Goal: Task Accomplishment & Management: Use online tool/utility

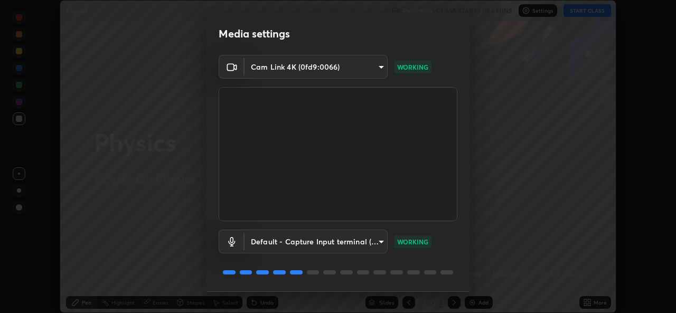
scroll to position [33, 0]
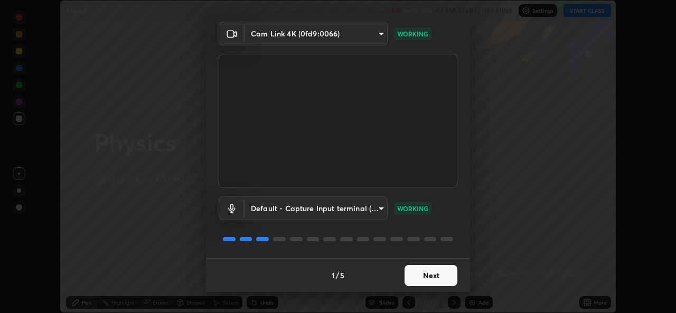
click at [430, 272] on button "Next" at bounding box center [430, 275] width 53 height 21
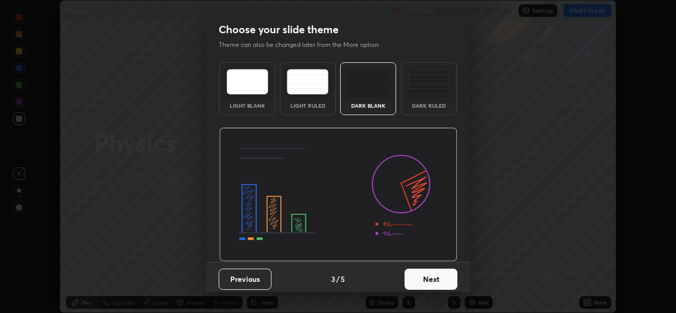
click at [437, 273] on button "Next" at bounding box center [430, 279] width 53 height 21
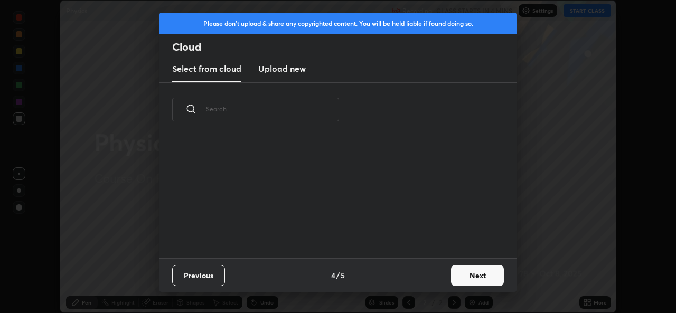
click at [445, 275] on div "Previous 4 / 5 Next" at bounding box center [337, 275] width 357 height 34
click at [453, 276] on button "Next" at bounding box center [477, 275] width 53 height 21
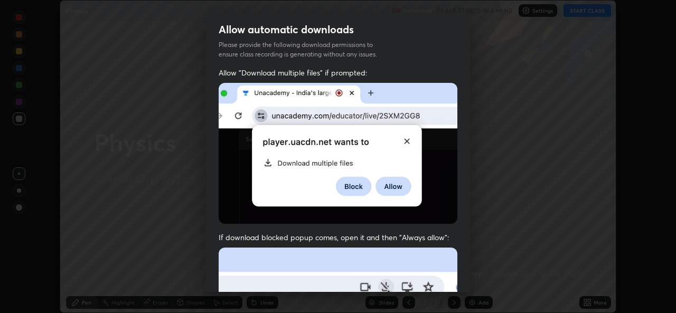
click at [461, 275] on div "Allow "Download multiple files" if prompted: If download blocked popup comes, o…" at bounding box center [338, 290] width 264 height 445
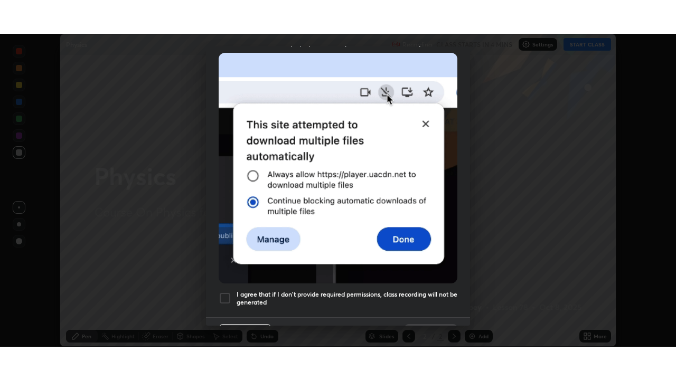
scroll to position [249, 0]
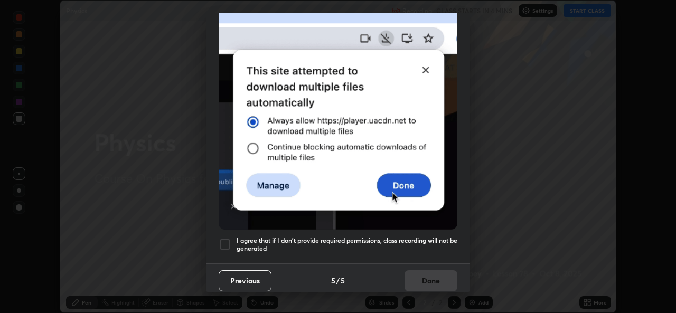
click at [228, 243] on div at bounding box center [225, 244] width 13 height 13
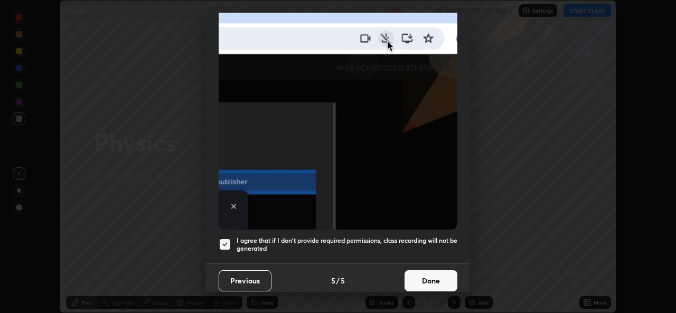
click at [428, 281] on button "Done" at bounding box center [430, 280] width 53 height 21
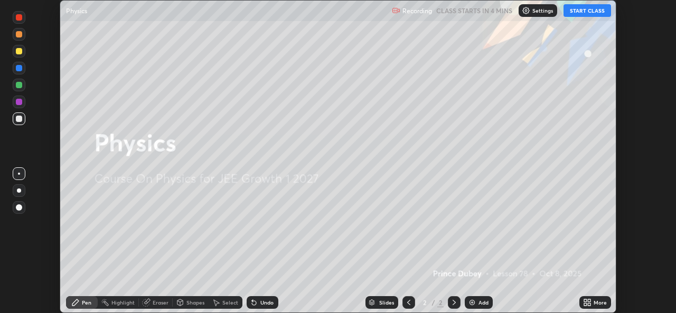
click at [580, 13] on button "START CLASS" at bounding box center [587, 10] width 48 height 13
click at [589, 304] on icon at bounding box center [589, 304] width 3 height 3
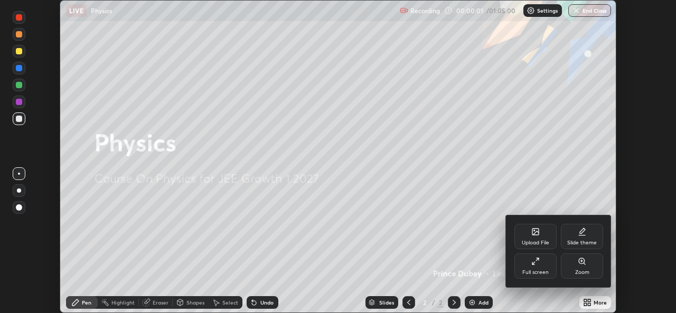
click at [545, 268] on div "Full screen" at bounding box center [535, 265] width 42 height 25
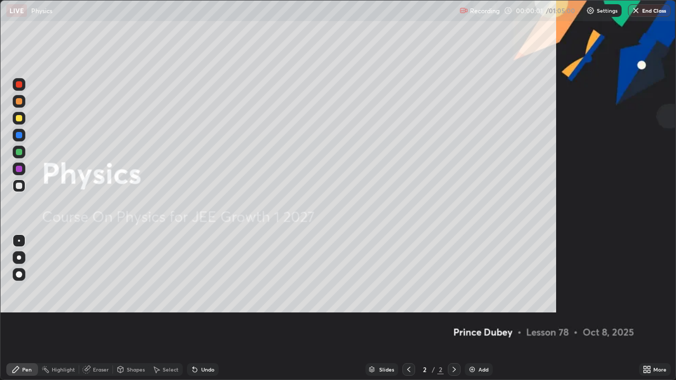
scroll to position [380, 676]
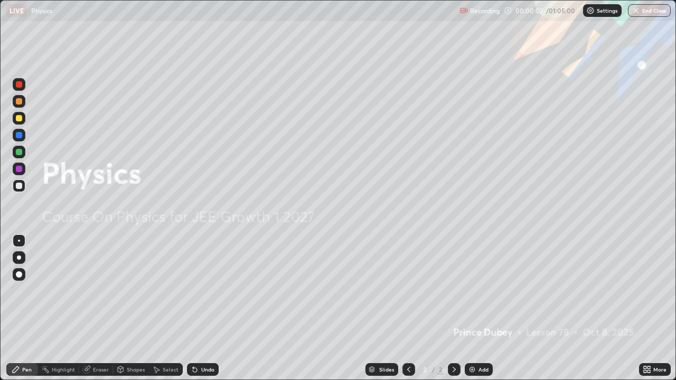
click at [602, 14] on div "Settings" at bounding box center [602, 10] width 39 height 13
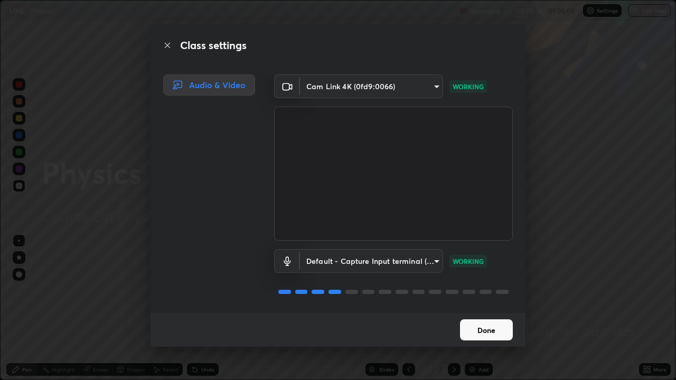
click at [494, 313] on button "Done" at bounding box center [486, 329] width 53 height 21
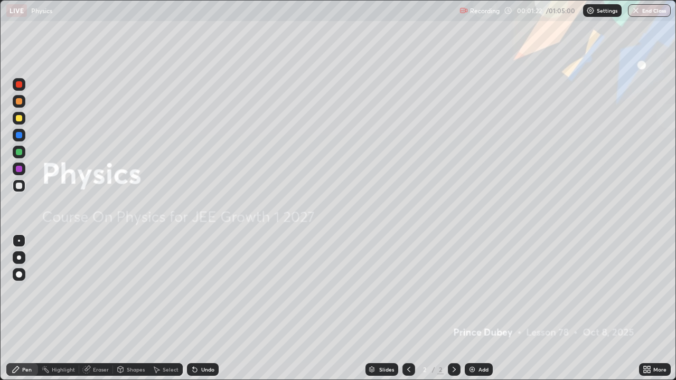
click at [478, 313] on div "Add" at bounding box center [483, 369] width 10 height 5
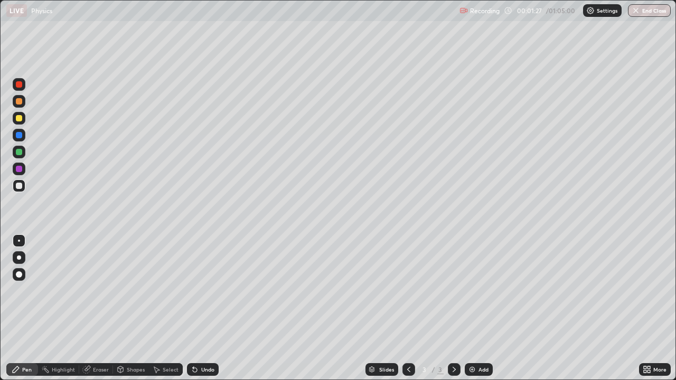
click at [17, 186] on div at bounding box center [19, 186] width 6 height 6
click at [200, 313] on div "Undo" at bounding box center [203, 369] width 32 height 13
click at [201, 313] on div "Undo" at bounding box center [207, 369] width 13 height 5
click at [164, 313] on div "Select" at bounding box center [171, 369] width 16 height 5
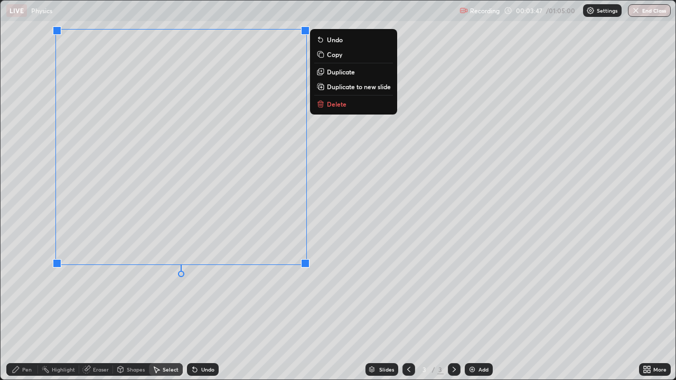
click at [342, 72] on p "Duplicate" at bounding box center [341, 72] width 28 height 8
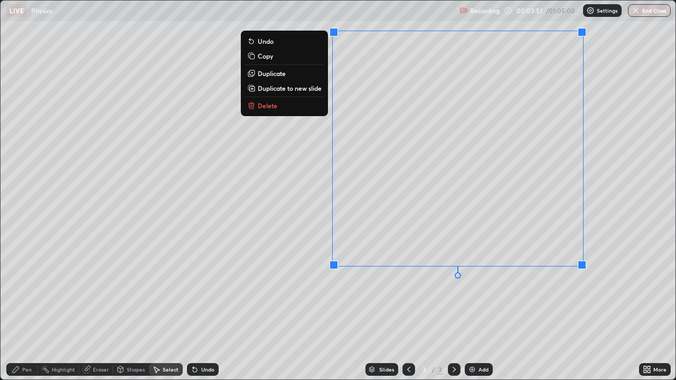
click at [99, 313] on div "Eraser" at bounding box center [101, 369] width 16 height 5
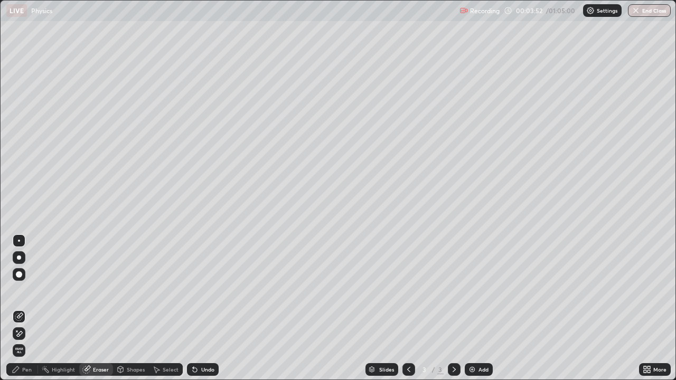
click at [20, 313] on icon at bounding box center [19, 333] width 8 height 9
click at [32, 313] on div "Pen" at bounding box center [22, 369] width 32 height 13
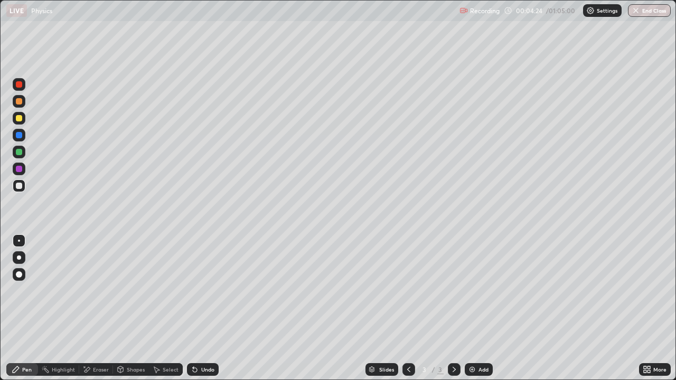
click at [18, 188] on div at bounding box center [19, 186] width 6 height 6
click at [479, 313] on div "Add" at bounding box center [483, 369] width 10 height 5
click at [20, 187] on div at bounding box center [19, 186] width 6 height 6
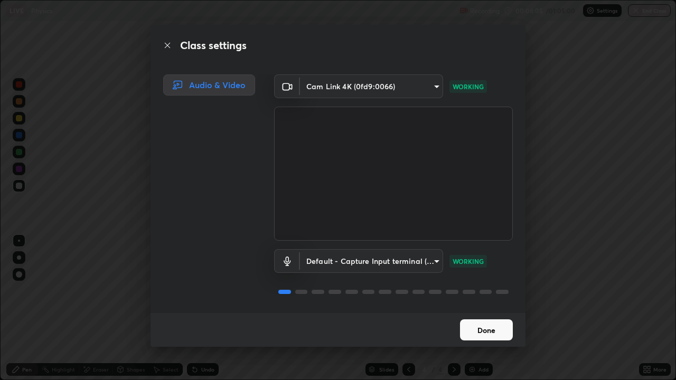
click at [478, 313] on button "Done" at bounding box center [486, 329] width 53 height 21
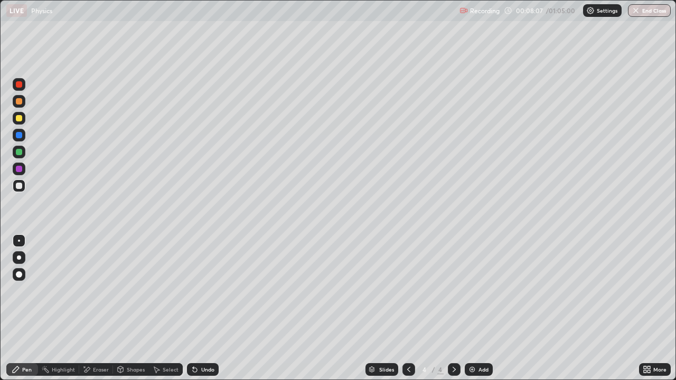
click at [137, 313] on div "Shapes" at bounding box center [136, 369] width 18 height 5
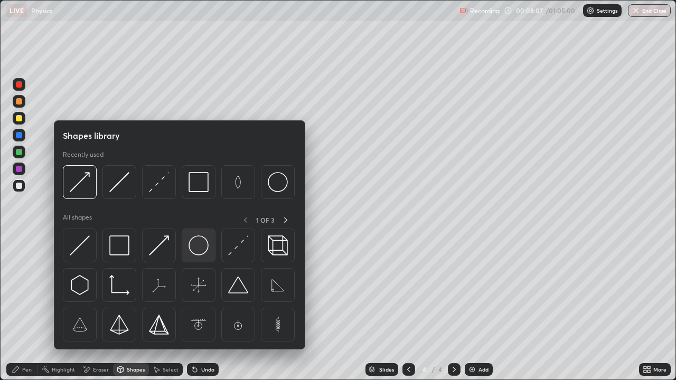
click at [199, 250] on img at bounding box center [198, 245] width 20 height 20
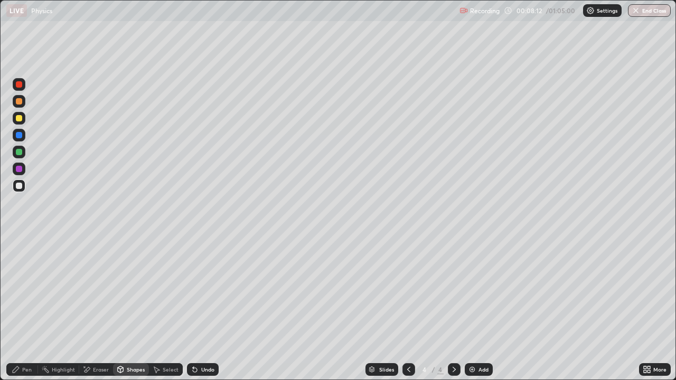
click at [139, 313] on div "Shapes" at bounding box center [136, 369] width 18 height 5
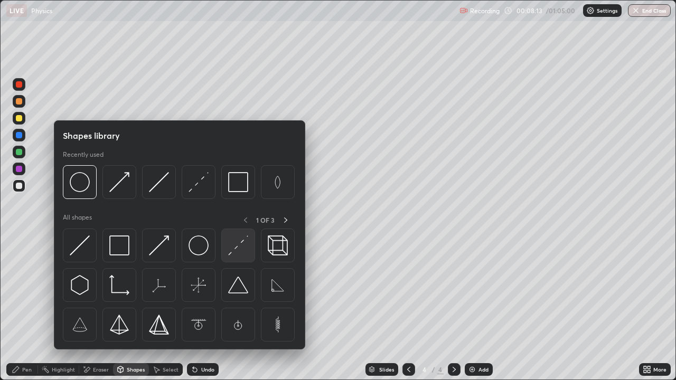
click at [234, 248] on img at bounding box center [238, 245] width 20 height 20
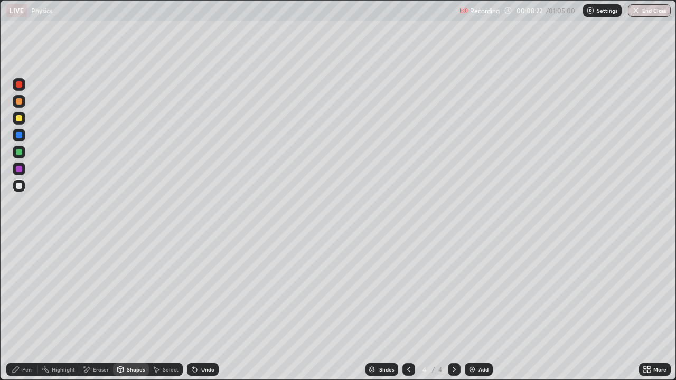
click at [29, 313] on div "Pen" at bounding box center [22, 369] width 32 height 13
click at [133, 313] on div "Shapes" at bounding box center [136, 369] width 18 height 5
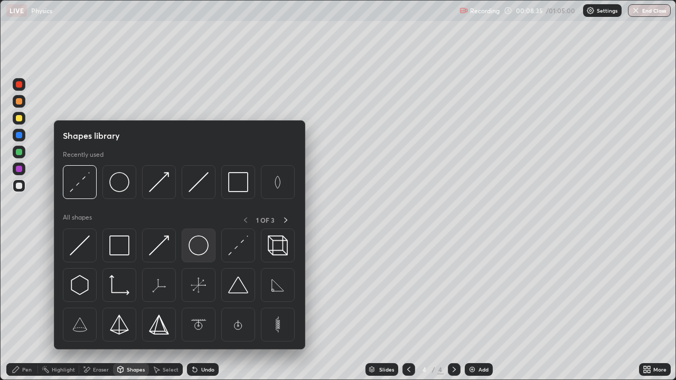
click at [197, 249] on img at bounding box center [198, 245] width 20 height 20
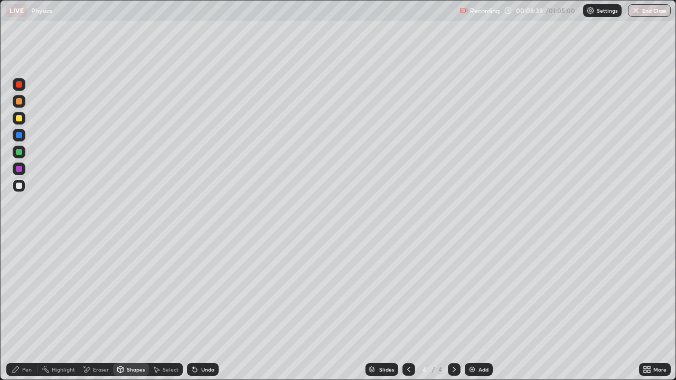
click at [168, 313] on div "Select" at bounding box center [171, 369] width 16 height 5
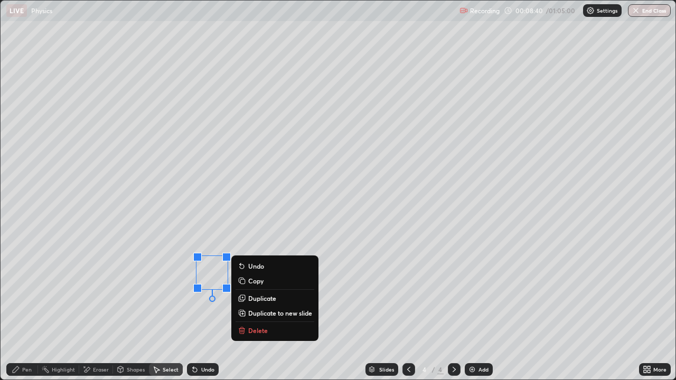
click at [263, 300] on p "Duplicate" at bounding box center [262, 298] width 28 height 8
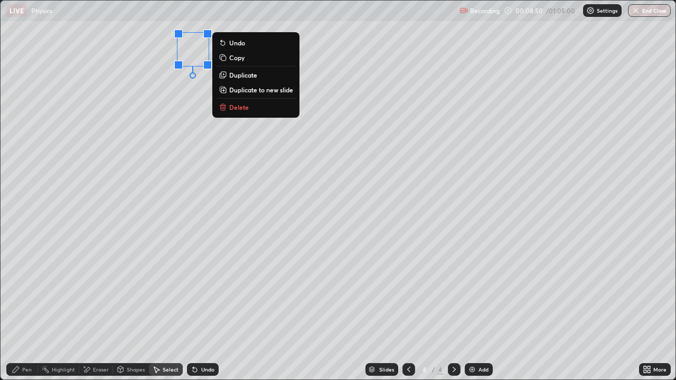
click at [146, 251] on div "0 ° Undo Copy Duplicate Duplicate to new slide Delete" at bounding box center [338, 190] width 675 height 379
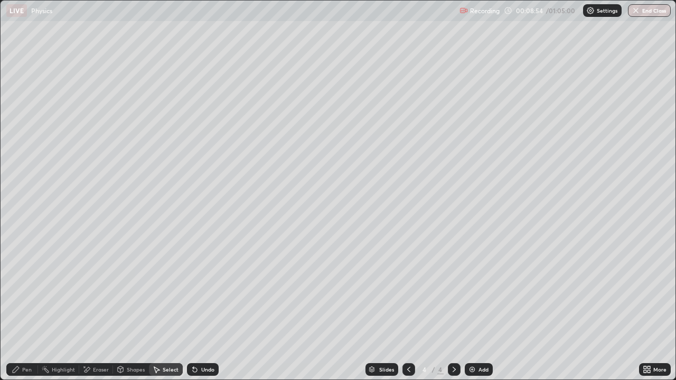
click at [125, 313] on div "Shapes" at bounding box center [131, 369] width 36 height 13
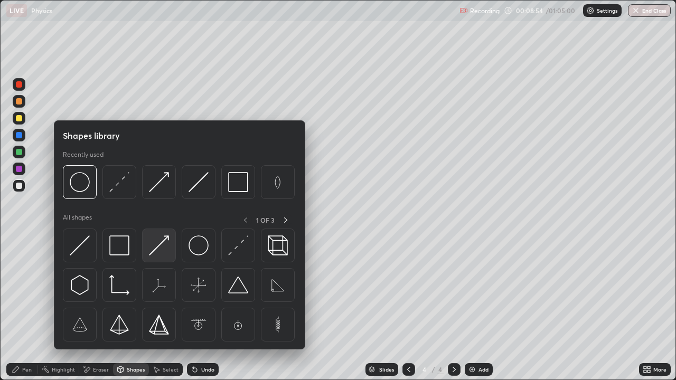
click at [162, 245] on img at bounding box center [159, 245] width 20 height 20
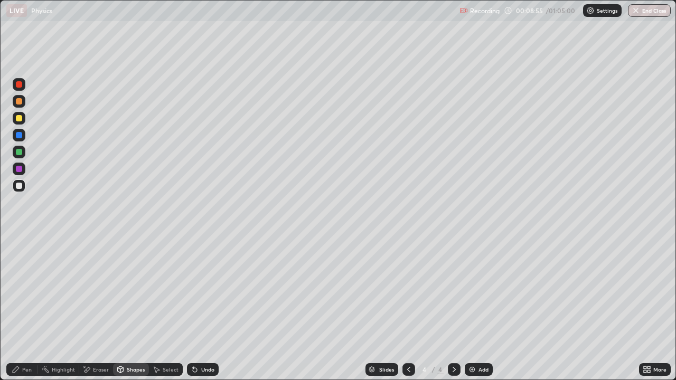
click at [20, 150] on div at bounding box center [19, 152] width 6 height 6
click at [26, 313] on div "Pen" at bounding box center [27, 369] width 10 height 5
click at [131, 313] on div "Shapes" at bounding box center [136, 369] width 18 height 5
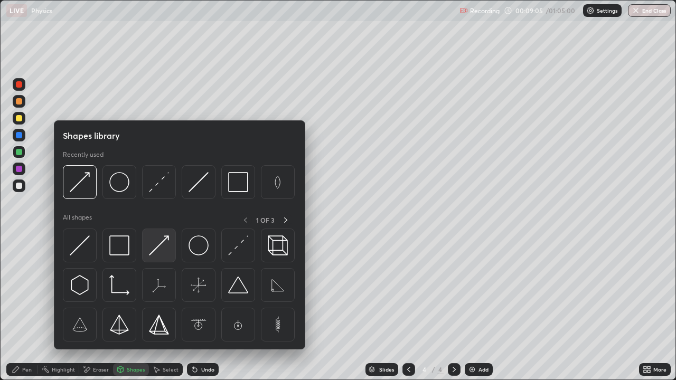
click at [159, 247] on img at bounding box center [159, 245] width 20 height 20
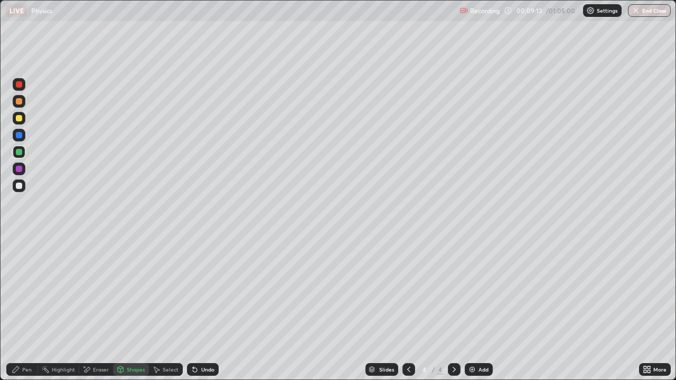
click at [25, 313] on div "Pen" at bounding box center [27, 369] width 10 height 5
click at [408, 313] on icon at bounding box center [408, 369] width 3 height 5
click at [169, 313] on div "Select" at bounding box center [171, 369] width 16 height 5
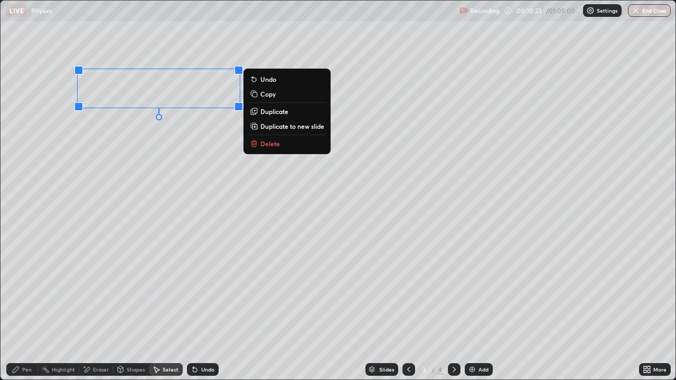
click at [269, 96] on p "Copy" at bounding box center [267, 94] width 15 height 8
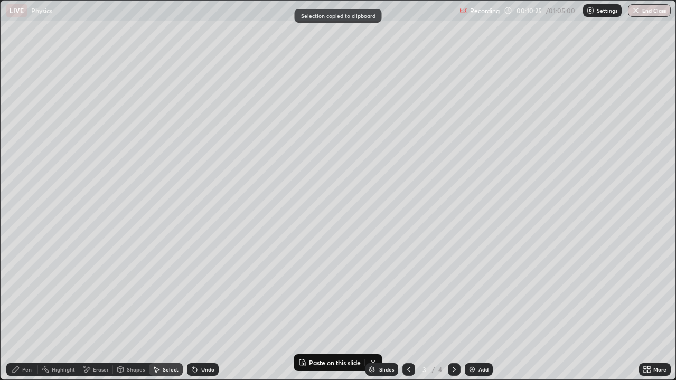
click at [453, 313] on icon at bounding box center [454, 369] width 8 height 8
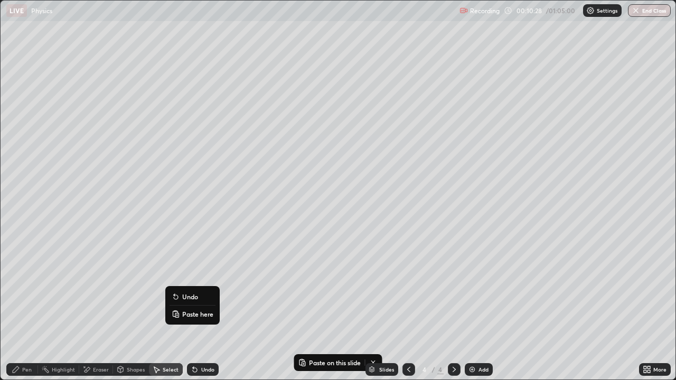
click at [196, 313] on p "Paste here" at bounding box center [197, 314] width 31 height 8
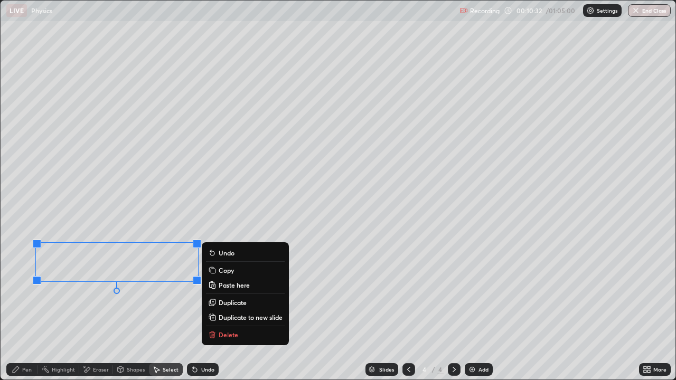
click at [29, 313] on div "Pen" at bounding box center [27, 369] width 10 height 5
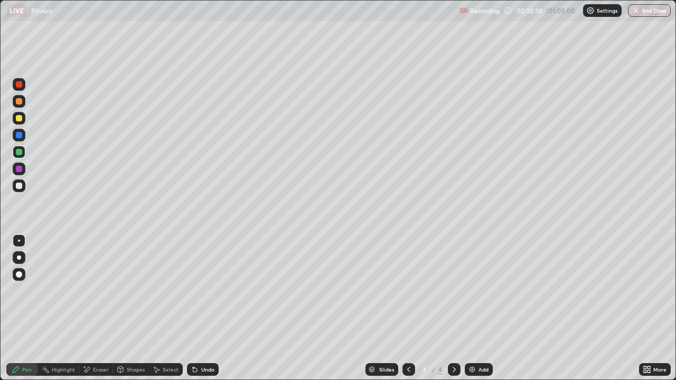
click at [402, 313] on div at bounding box center [408, 369] width 13 height 13
click at [450, 313] on icon at bounding box center [454, 369] width 8 height 8
click at [18, 158] on div at bounding box center [19, 152] width 13 height 13
click at [19, 186] on div at bounding box center [19, 186] width 6 height 6
click at [402, 313] on div at bounding box center [408, 369] width 13 height 13
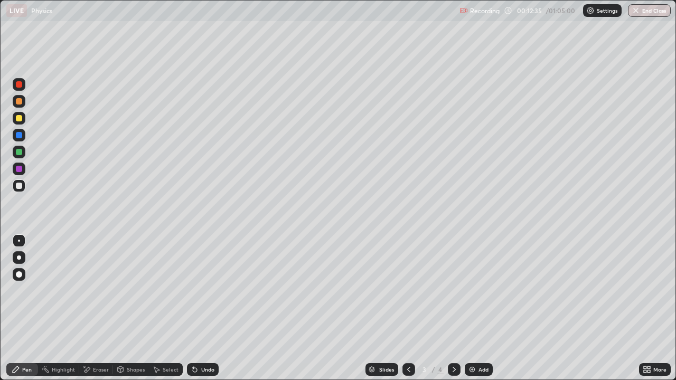
click at [452, 313] on icon at bounding box center [454, 369] width 8 height 8
click at [125, 313] on div "Shapes" at bounding box center [131, 369] width 36 height 13
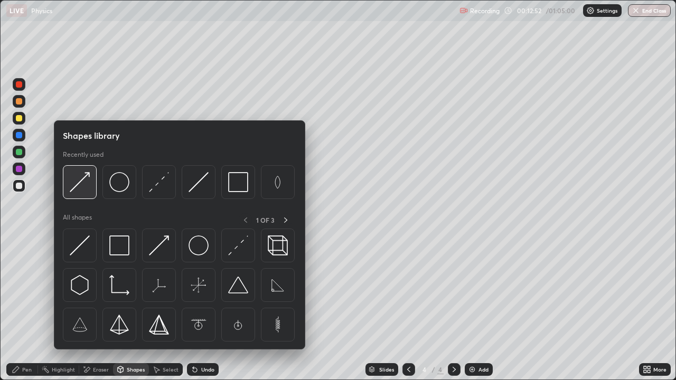
click at [82, 185] on img at bounding box center [80, 182] width 20 height 20
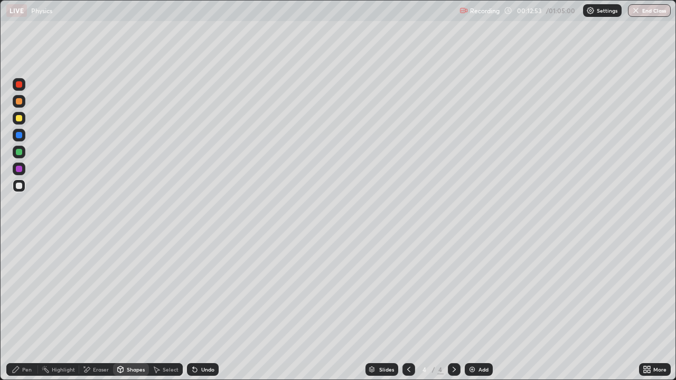
click at [17, 171] on div at bounding box center [19, 169] width 6 height 6
click at [25, 313] on div "Pen" at bounding box center [27, 369] width 10 height 5
click at [14, 185] on div at bounding box center [19, 186] width 13 height 13
click at [205, 313] on div "Undo" at bounding box center [207, 369] width 13 height 5
click at [22, 172] on div at bounding box center [19, 169] width 13 height 13
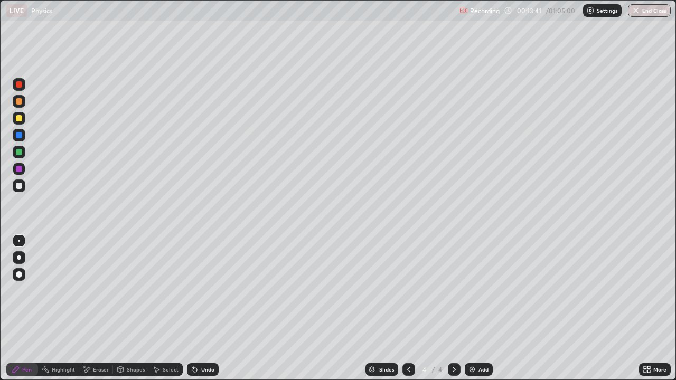
click at [14, 184] on div at bounding box center [19, 186] width 13 height 13
click at [20, 184] on div at bounding box center [19, 186] width 6 height 6
click at [19, 119] on div at bounding box center [19, 118] width 6 height 6
click at [130, 313] on div "Shapes" at bounding box center [131, 369] width 36 height 13
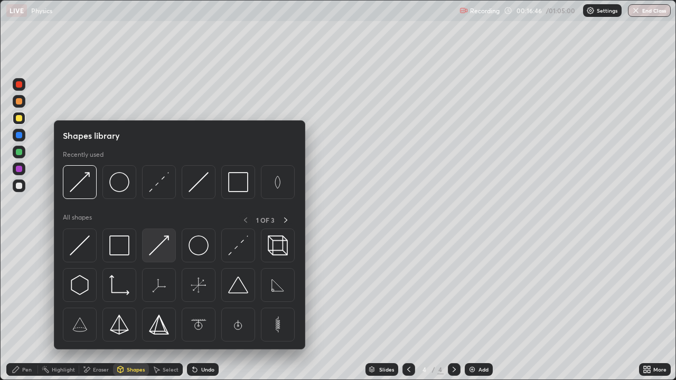
click at [157, 245] on img at bounding box center [159, 245] width 20 height 20
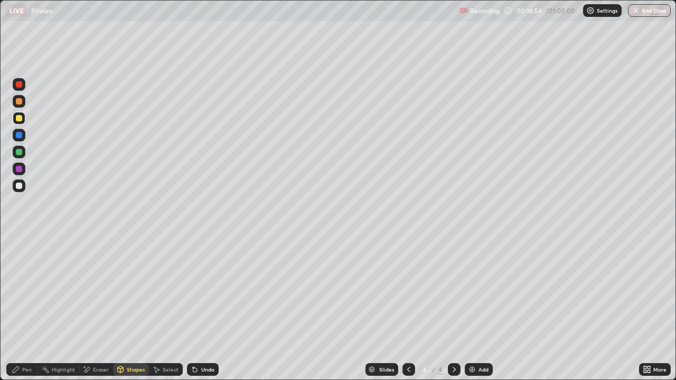
click at [131, 313] on div "Shapes" at bounding box center [136, 369] width 18 height 5
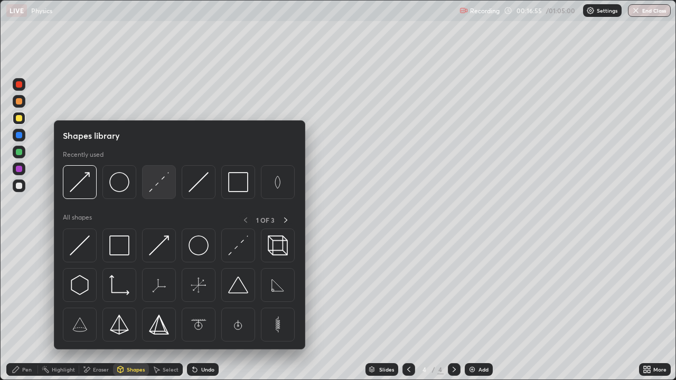
click at [156, 188] on img at bounding box center [159, 182] width 20 height 20
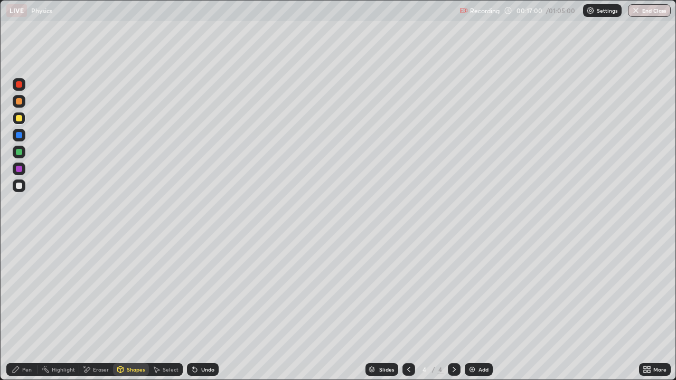
click at [14, 313] on div "Pen" at bounding box center [22, 369] width 32 height 13
click at [205, 313] on div "Undo" at bounding box center [207, 369] width 13 height 5
click at [488, 313] on div "Add" at bounding box center [479, 369] width 28 height 13
click at [18, 185] on div at bounding box center [19, 186] width 6 height 6
click at [129, 313] on div "Shapes" at bounding box center [136, 369] width 18 height 5
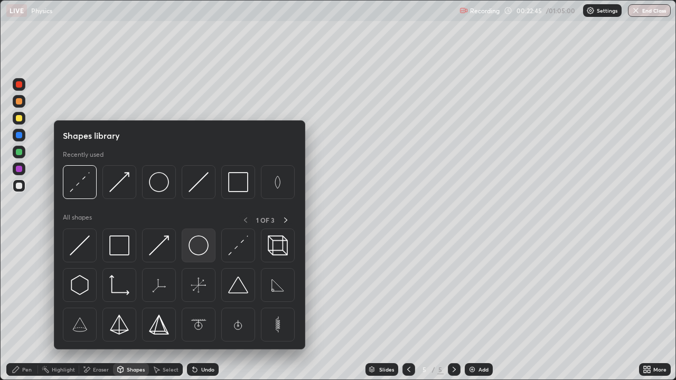
click at [198, 251] on img at bounding box center [198, 245] width 20 height 20
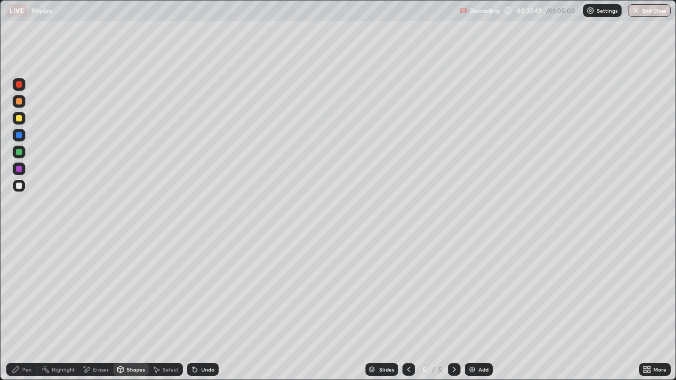
click at [128, 313] on div "Shapes" at bounding box center [136, 369] width 18 height 5
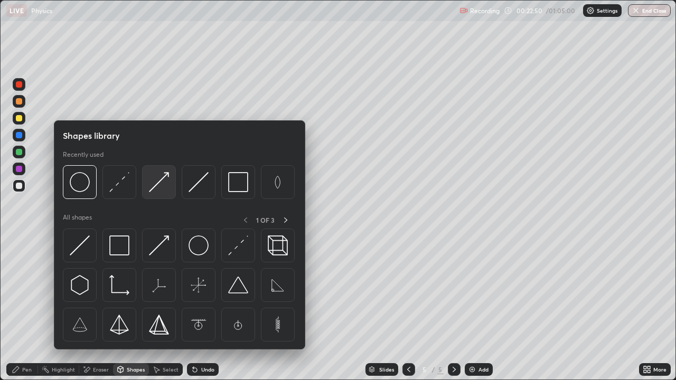
click at [163, 183] on img at bounding box center [159, 182] width 20 height 20
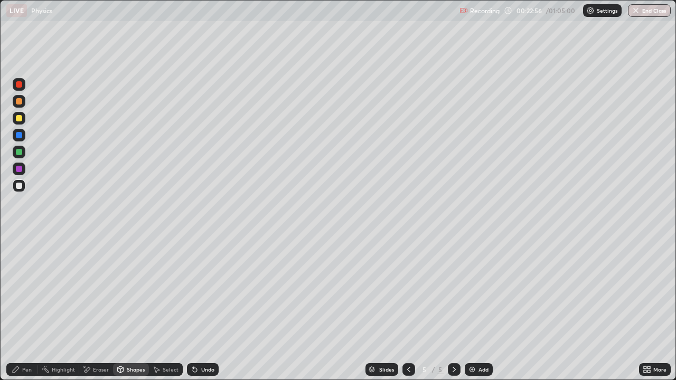
click at [206, 313] on div "Undo" at bounding box center [203, 369] width 32 height 13
click at [26, 313] on div "Pen" at bounding box center [27, 369] width 10 height 5
click at [19, 274] on div at bounding box center [19, 274] width 6 height 6
click at [18, 151] on div at bounding box center [19, 152] width 6 height 6
click at [20, 118] on div at bounding box center [19, 118] width 6 height 6
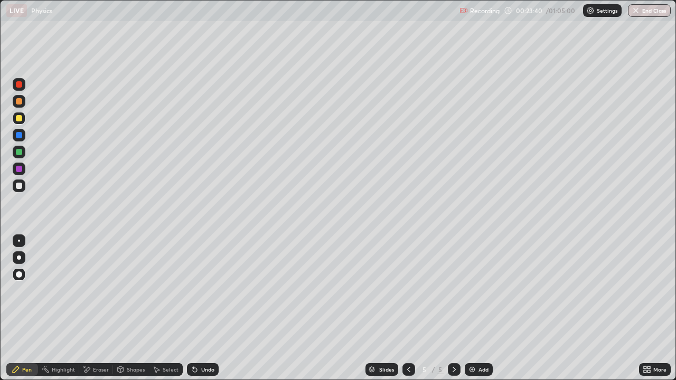
click at [18, 241] on div at bounding box center [19, 241] width 2 height 2
click at [19, 186] on div at bounding box center [19, 186] width 6 height 6
click at [131, 313] on div "Shapes" at bounding box center [136, 369] width 18 height 5
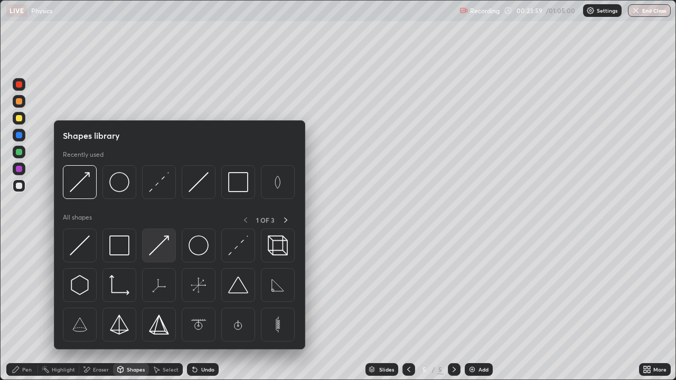
click at [165, 242] on img at bounding box center [159, 245] width 20 height 20
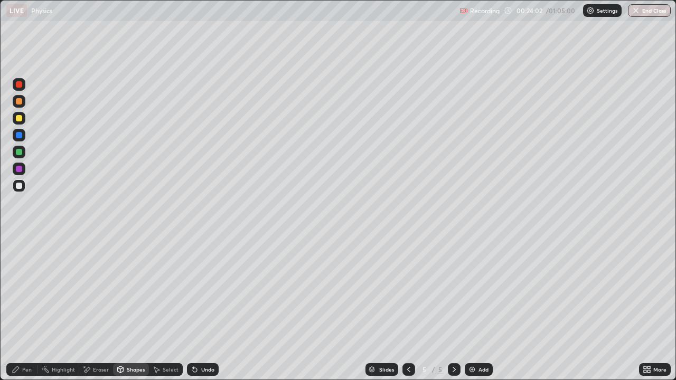
click at [17, 313] on icon at bounding box center [16, 369] width 8 height 8
click at [17, 119] on div at bounding box center [19, 118] width 6 height 6
click at [20, 119] on div at bounding box center [19, 118] width 6 height 6
click at [128, 313] on div "Shapes" at bounding box center [136, 369] width 18 height 5
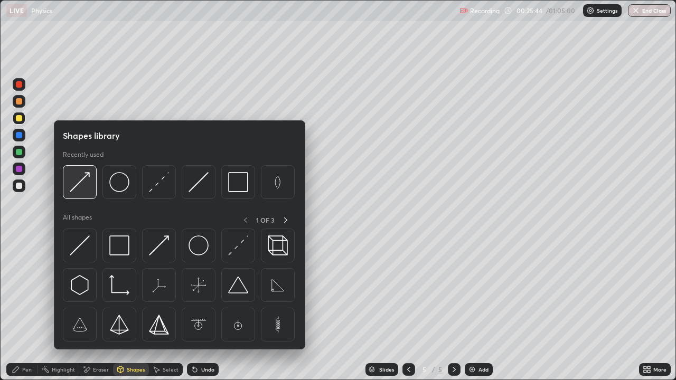
click at [89, 185] on img at bounding box center [80, 182] width 20 height 20
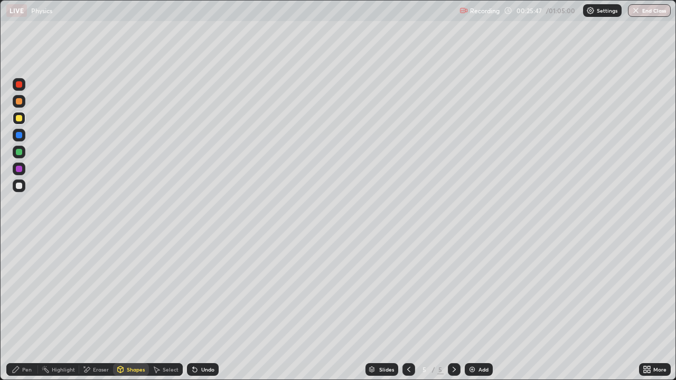
click at [28, 313] on div "Pen" at bounding box center [27, 369] width 10 height 5
click at [18, 241] on div at bounding box center [19, 241] width 2 height 2
click at [206, 313] on div "Undo" at bounding box center [207, 369] width 13 height 5
click at [127, 313] on div "Shapes" at bounding box center [131, 369] width 36 height 13
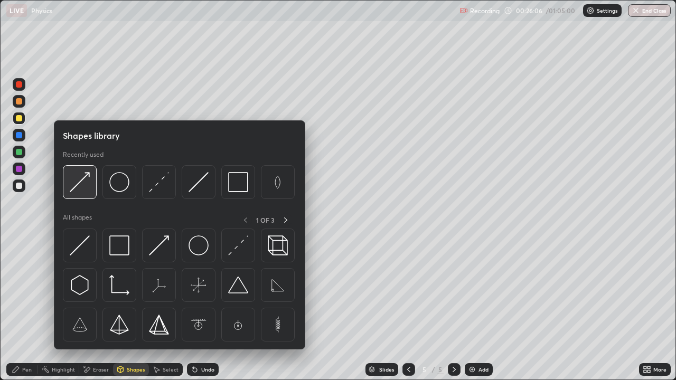
click at [81, 185] on img at bounding box center [80, 182] width 20 height 20
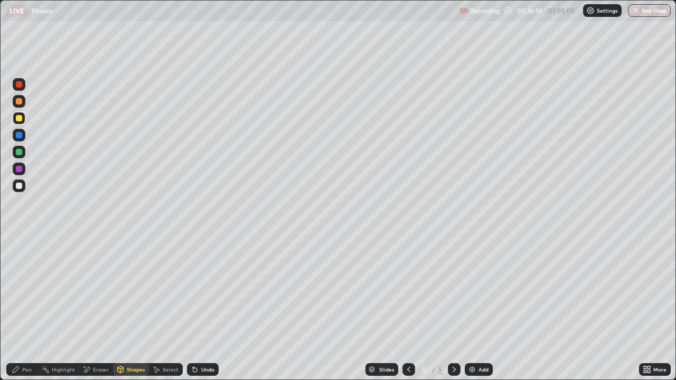
click at [16, 313] on div "Pen" at bounding box center [22, 369] width 32 height 13
click at [18, 87] on div at bounding box center [19, 84] width 6 height 6
click at [485, 313] on div "Add" at bounding box center [479, 369] width 28 height 13
click at [20, 187] on div at bounding box center [19, 186] width 6 height 6
click at [129, 313] on div "Shapes" at bounding box center [136, 369] width 18 height 5
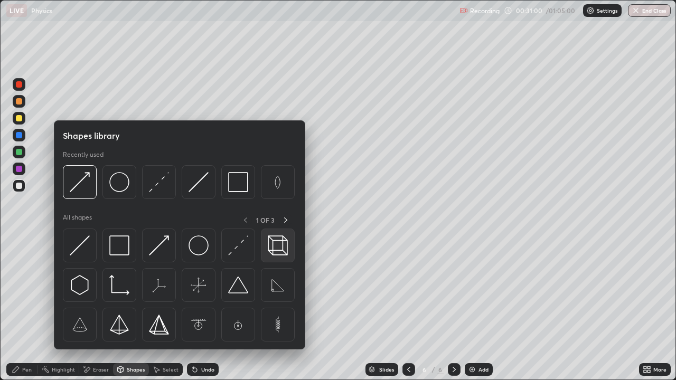
click at [277, 249] on img at bounding box center [278, 245] width 20 height 20
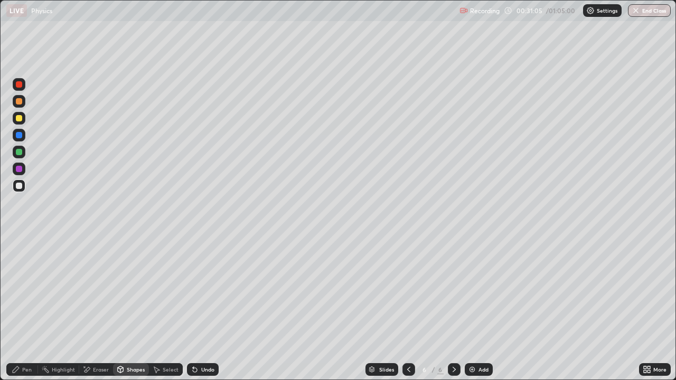
click at [171, 313] on div "Select" at bounding box center [171, 369] width 16 height 5
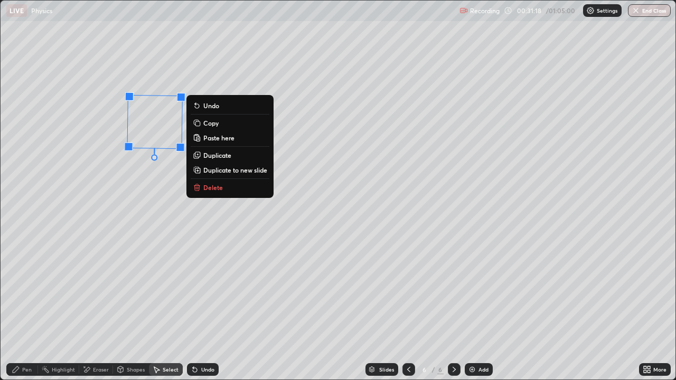
click at [214, 158] on p "Duplicate" at bounding box center [217, 155] width 28 height 8
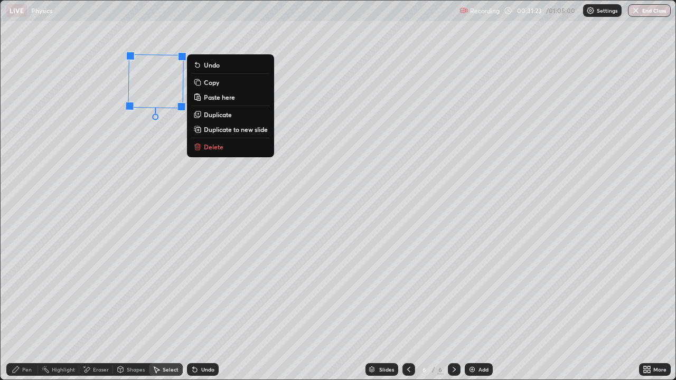
click at [215, 116] on p "Duplicate" at bounding box center [218, 114] width 28 height 8
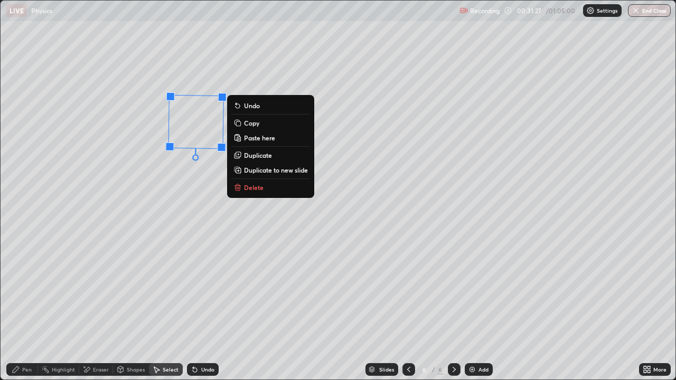
click at [258, 155] on p "Duplicate" at bounding box center [258, 155] width 28 height 8
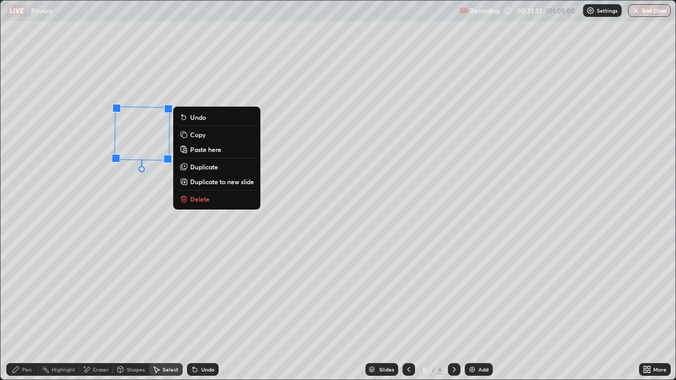
click at [139, 198] on div "89 ° Undo Copy Paste here Duplicate Duplicate to new slide Delete" at bounding box center [338, 190] width 675 height 379
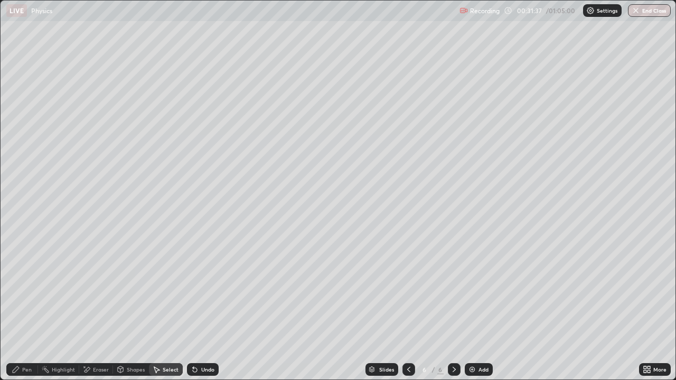
click at [131, 313] on div "Shapes" at bounding box center [131, 369] width 36 height 13
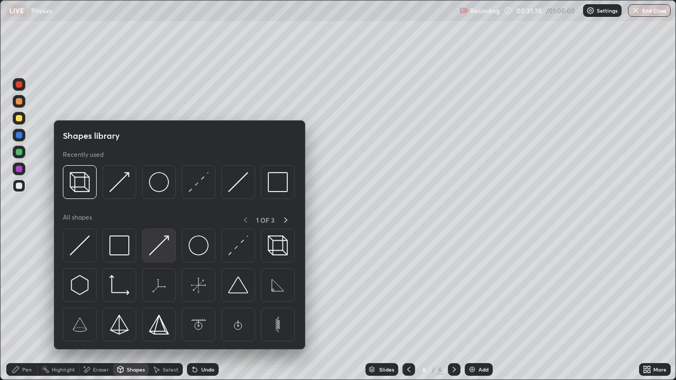
click at [162, 246] on img at bounding box center [159, 245] width 20 height 20
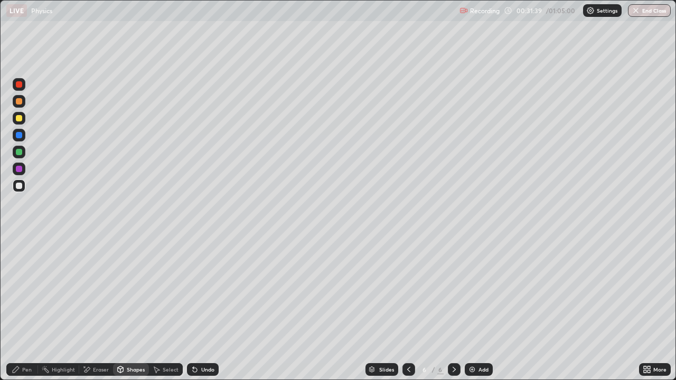
click at [18, 117] on div at bounding box center [19, 118] width 6 height 6
click at [210, 313] on div "Undo" at bounding box center [207, 369] width 13 height 5
click at [211, 313] on div "Undo" at bounding box center [207, 369] width 13 height 5
click at [22, 313] on div "Pen" at bounding box center [22, 369] width 32 height 13
click at [17, 187] on div at bounding box center [19, 186] width 6 height 6
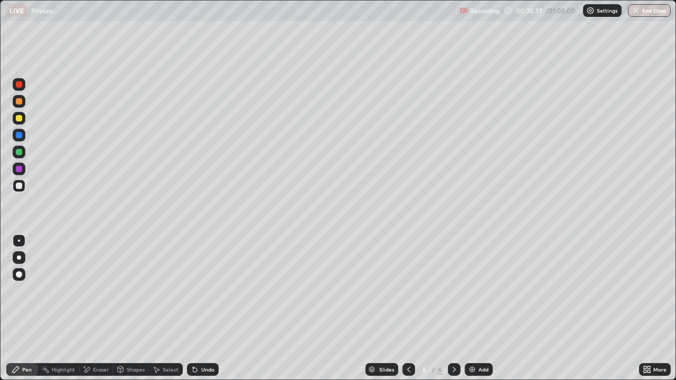
click at [199, 313] on div "Undo" at bounding box center [203, 369] width 32 height 13
click at [19, 153] on div at bounding box center [19, 152] width 6 height 6
click at [19, 186] on div at bounding box center [19, 186] width 6 height 6
click at [18, 121] on div at bounding box center [19, 118] width 6 height 6
click at [20, 86] on div at bounding box center [19, 84] width 6 height 6
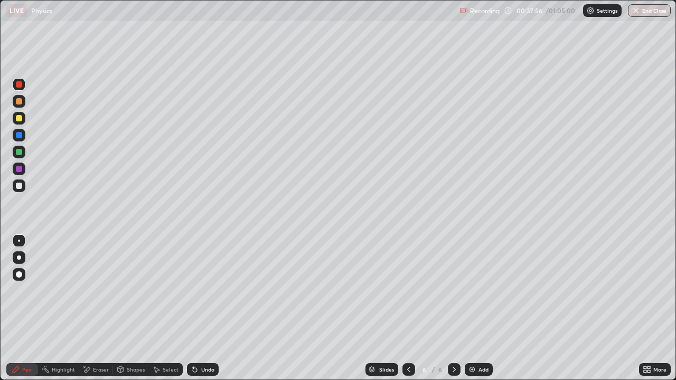
click at [136, 313] on div "Shapes" at bounding box center [136, 369] width 18 height 5
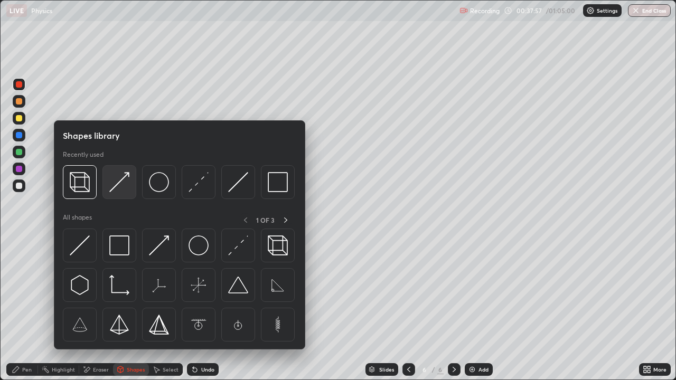
click at [125, 183] on img at bounding box center [119, 182] width 20 height 20
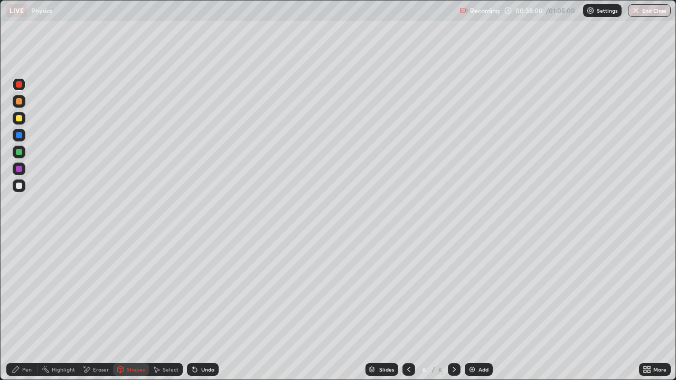
click at [14, 313] on icon at bounding box center [16, 369] width 6 height 6
click at [19, 186] on div at bounding box center [19, 186] width 6 height 6
click at [18, 188] on div at bounding box center [19, 186] width 6 height 6
click at [130, 313] on div "Shapes" at bounding box center [136, 369] width 18 height 5
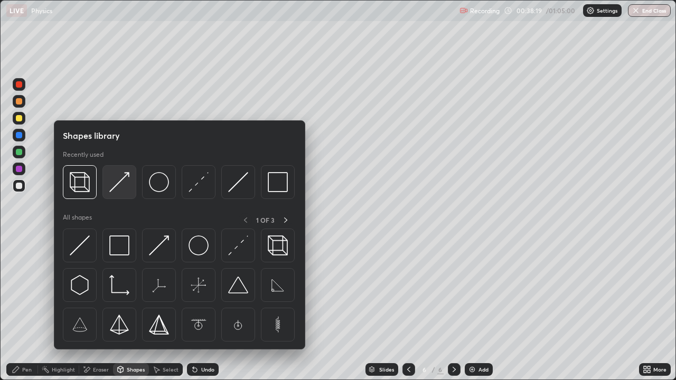
click at [119, 185] on img at bounding box center [119, 182] width 20 height 20
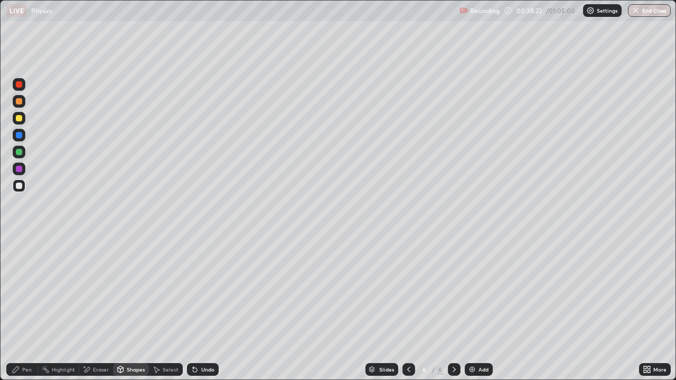
click at [20, 87] on div at bounding box center [19, 84] width 6 height 6
click at [14, 313] on div "Pen" at bounding box center [22, 369] width 32 height 13
click at [17, 187] on div at bounding box center [19, 186] width 6 height 6
click at [163, 313] on div "Select" at bounding box center [166, 369] width 34 height 13
click at [130, 313] on div "Shapes" at bounding box center [136, 369] width 18 height 5
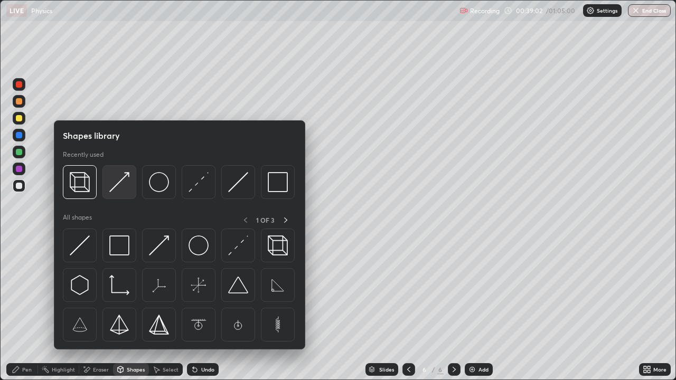
click at [119, 185] on img at bounding box center [119, 182] width 20 height 20
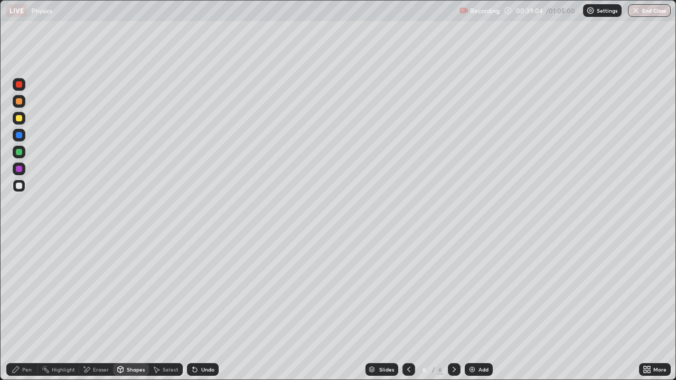
click at [19, 87] on div at bounding box center [19, 84] width 6 height 6
click at [17, 313] on icon at bounding box center [16, 369] width 8 height 8
click at [21, 187] on div at bounding box center [19, 186] width 6 height 6
click at [203, 313] on div "Undo" at bounding box center [207, 369] width 13 height 5
click at [201, 313] on div "Undo" at bounding box center [207, 369] width 13 height 5
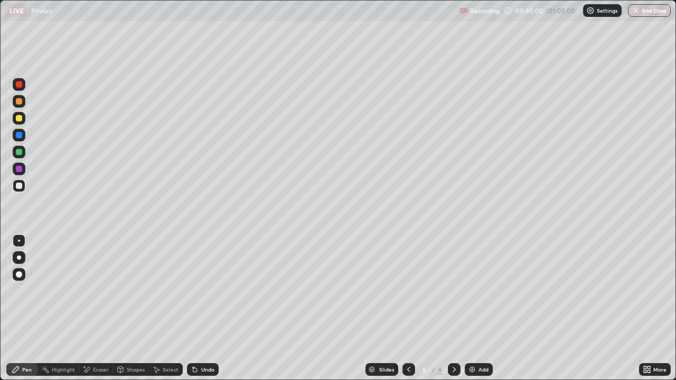
click at [202, 313] on div "Undo" at bounding box center [207, 369] width 13 height 5
click at [171, 313] on div "Select" at bounding box center [171, 369] width 16 height 5
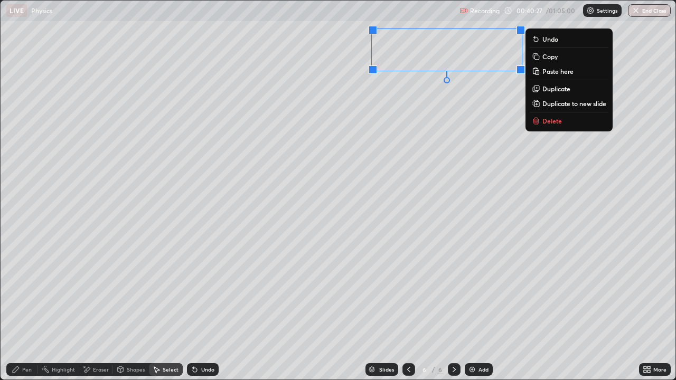
click at [550, 91] on p "Duplicate" at bounding box center [556, 88] width 28 height 8
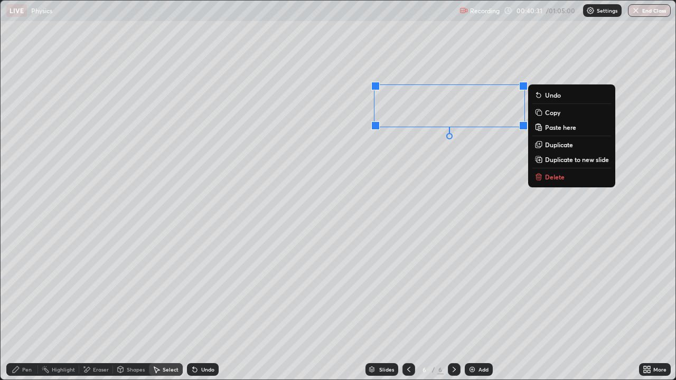
click at [558, 146] on p "Duplicate" at bounding box center [559, 144] width 28 height 8
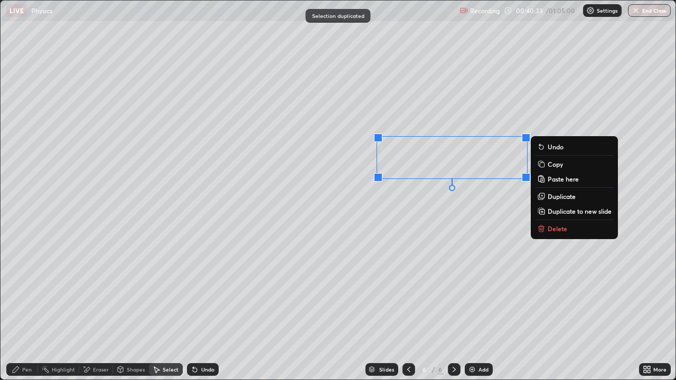
click at [433, 225] on div "0 ° Undo Copy Paste here Duplicate Duplicate to new slide Delete" at bounding box center [338, 190] width 675 height 379
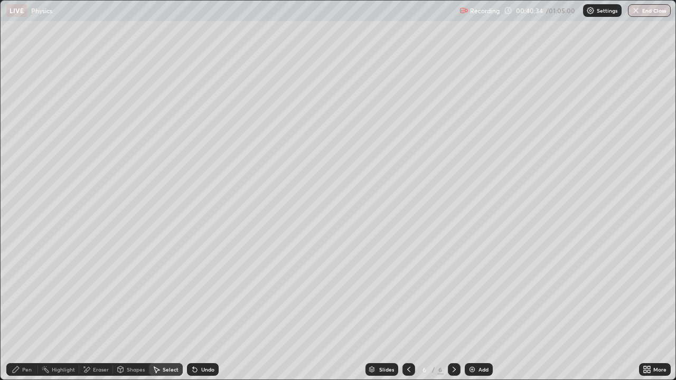
click at [29, 313] on div "Pen" at bounding box center [27, 369] width 10 height 5
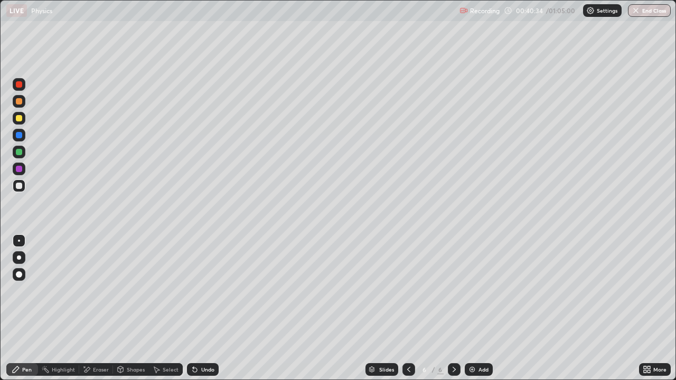
click at [19, 241] on div at bounding box center [19, 241] width 2 height 2
click at [20, 87] on div at bounding box center [19, 84] width 6 height 6
click at [101, 313] on div "Eraser" at bounding box center [101, 369] width 16 height 5
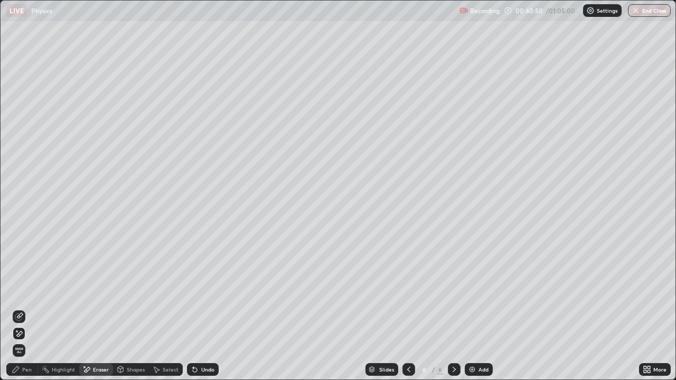
click at [32, 313] on div "Pen" at bounding box center [22, 369] width 32 height 13
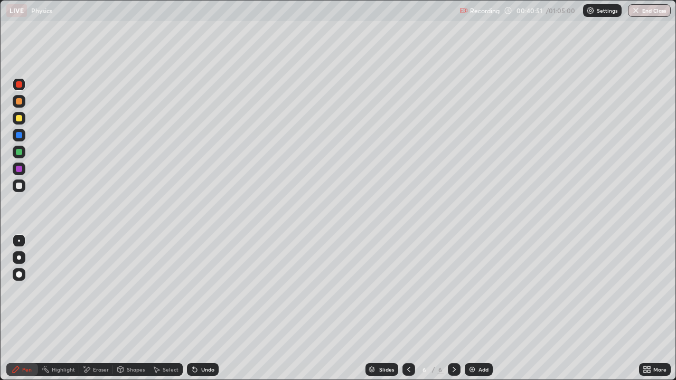
click at [18, 192] on div at bounding box center [19, 186] width 13 height 13
click at [105, 313] on div "Eraser" at bounding box center [101, 369] width 16 height 5
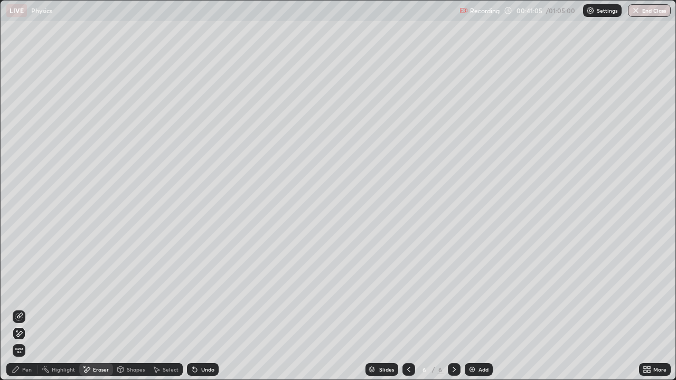
click at [31, 313] on div "Pen" at bounding box center [27, 369] width 10 height 5
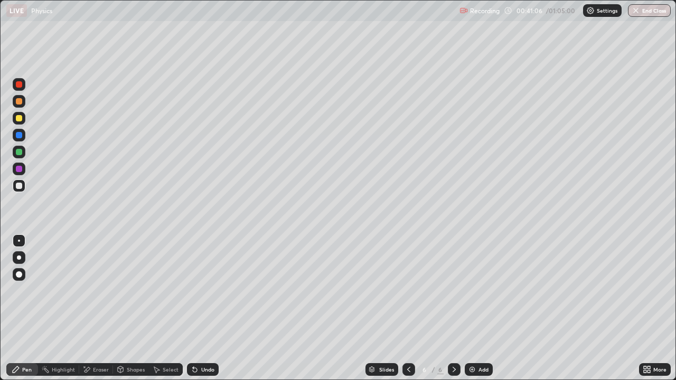
click at [22, 185] on div at bounding box center [19, 186] width 6 height 6
click at [128, 313] on div "Shapes" at bounding box center [136, 369] width 18 height 5
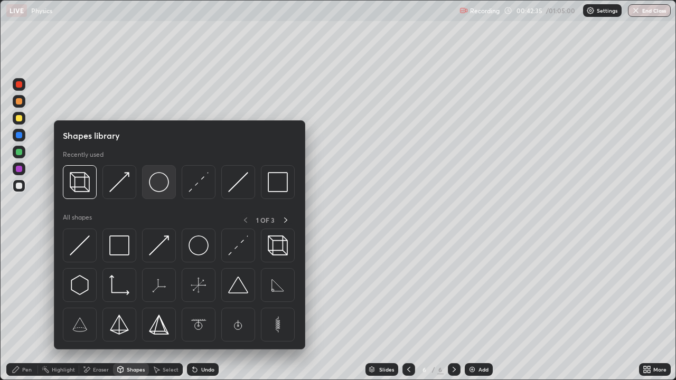
click at [159, 185] on img at bounding box center [159, 182] width 20 height 20
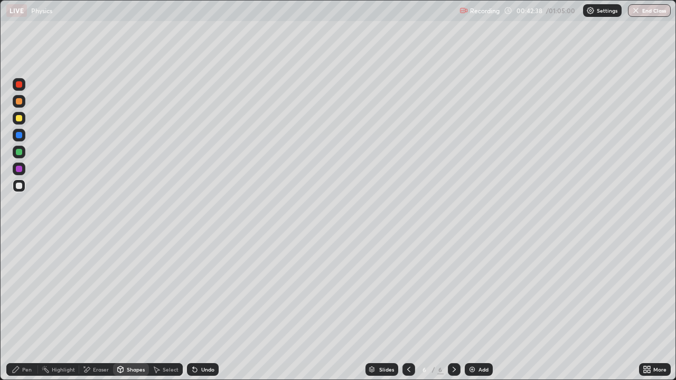
click at [28, 313] on div "Pen" at bounding box center [27, 369] width 10 height 5
click at [137, 313] on div "Shapes" at bounding box center [131, 369] width 36 height 13
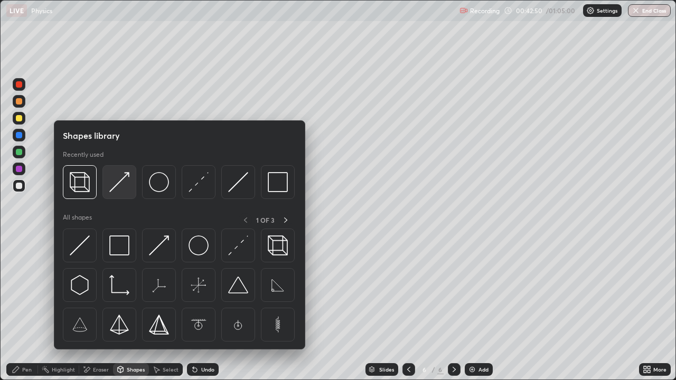
click at [127, 196] on div at bounding box center [119, 182] width 34 height 34
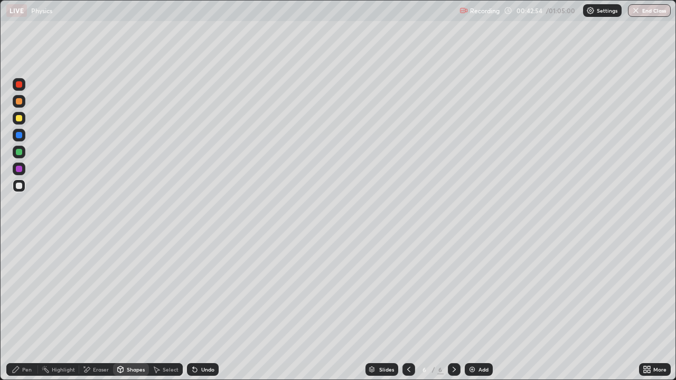
click at [27, 313] on div "Pen" at bounding box center [27, 369] width 10 height 5
click at [120, 313] on icon at bounding box center [121, 369] width 6 height 6
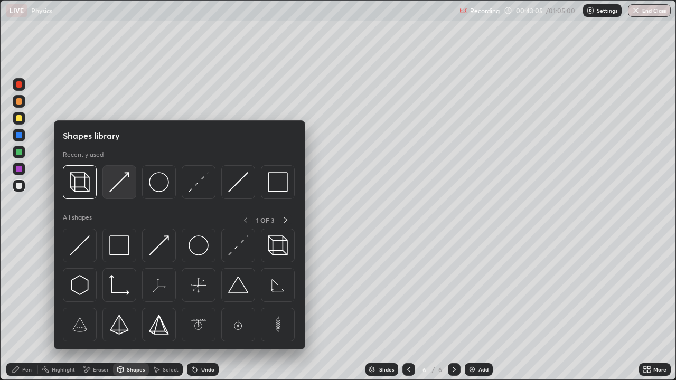
click at [116, 191] on img at bounding box center [119, 182] width 20 height 20
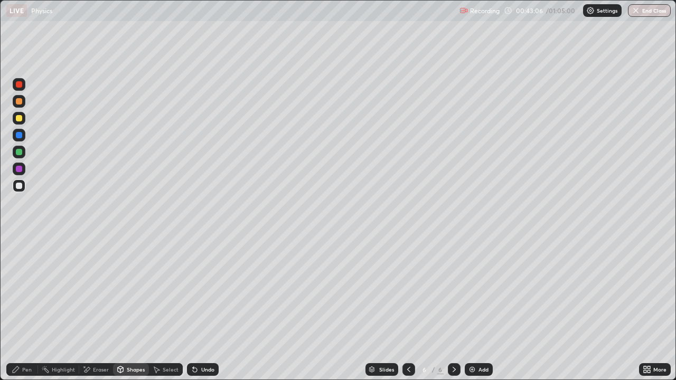
click at [17, 118] on div at bounding box center [19, 118] width 6 height 6
click at [25, 313] on div "Pen" at bounding box center [27, 369] width 10 height 5
click at [100, 313] on div "Eraser" at bounding box center [101, 369] width 16 height 5
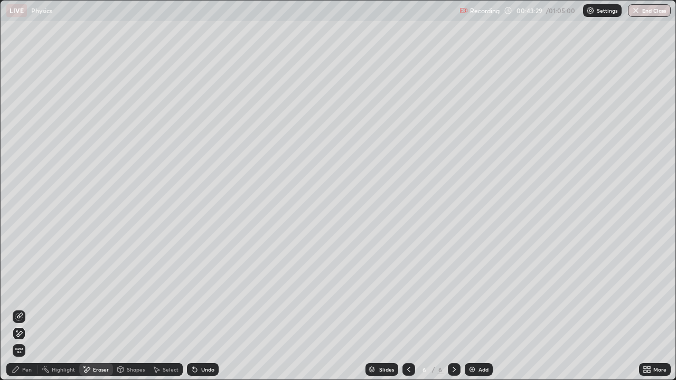
click at [23, 313] on div "Pen" at bounding box center [22, 369] width 32 height 13
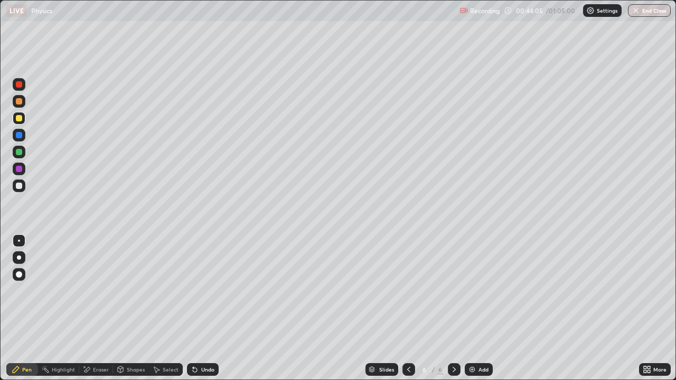
click at [164, 313] on div "Select" at bounding box center [171, 369] width 16 height 5
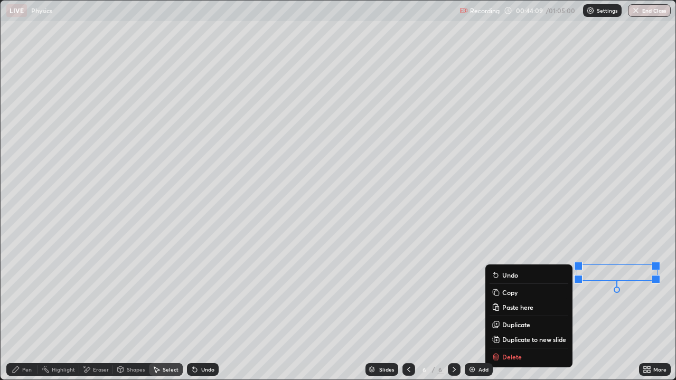
click at [27, 313] on div "Pen" at bounding box center [27, 369] width 10 height 5
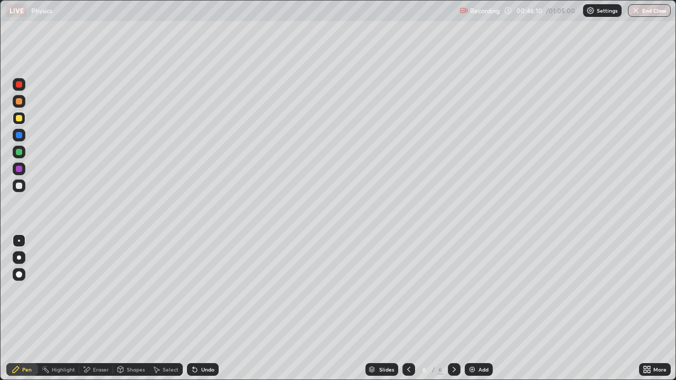
click at [173, 313] on div "Select" at bounding box center [171, 369] width 16 height 5
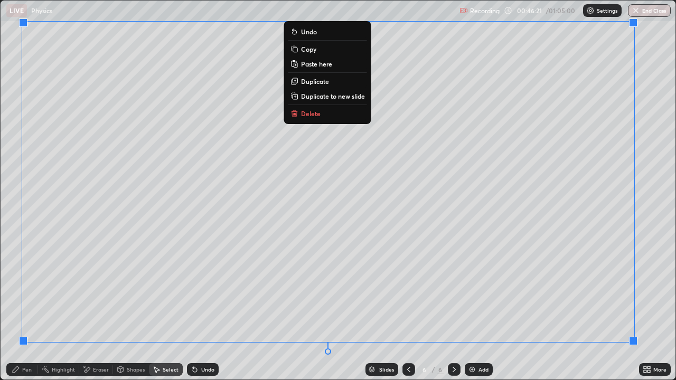
click at [29, 313] on div "Pen" at bounding box center [27, 369] width 10 height 5
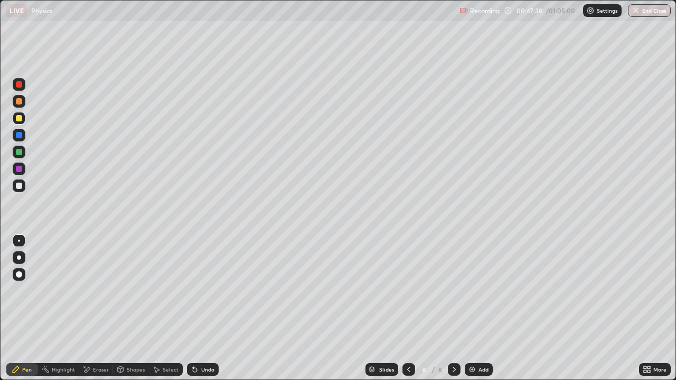
click at [93, 313] on div "Eraser" at bounding box center [101, 369] width 16 height 5
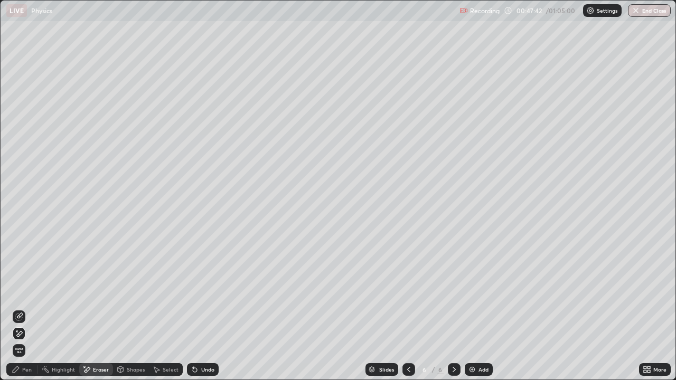
click at [16, 313] on icon at bounding box center [16, 369] width 8 height 8
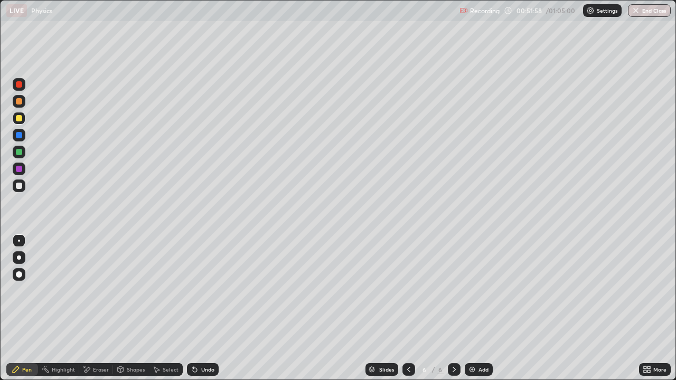
click at [475, 313] on div "Add" at bounding box center [479, 369] width 28 height 13
click at [406, 313] on icon at bounding box center [408, 369] width 8 height 8
click at [455, 313] on icon at bounding box center [454, 369] width 8 height 8
click at [21, 185] on div at bounding box center [19, 186] width 6 height 6
click at [129, 313] on div "Shapes" at bounding box center [136, 369] width 18 height 5
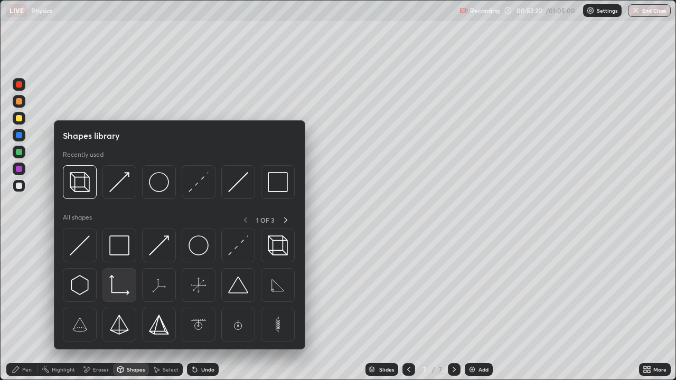
click at [116, 298] on div at bounding box center [119, 285] width 34 height 34
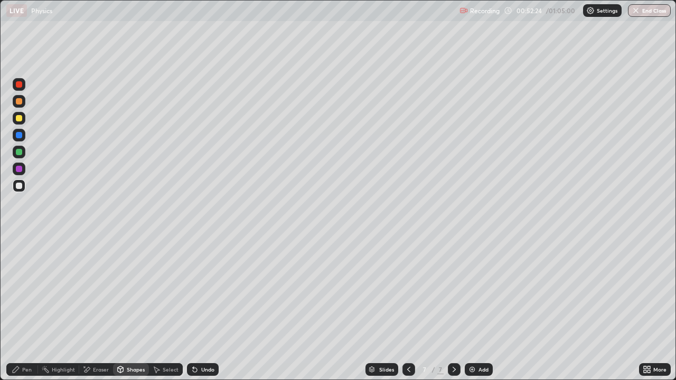
click at [135, 313] on div "Shapes" at bounding box center [136, 369] width 18 height 5
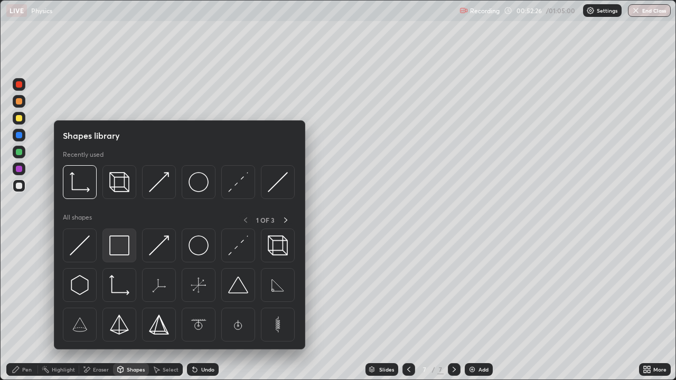
click at [118, 246] on img at bounding box center [119, 245] width 20 height 20
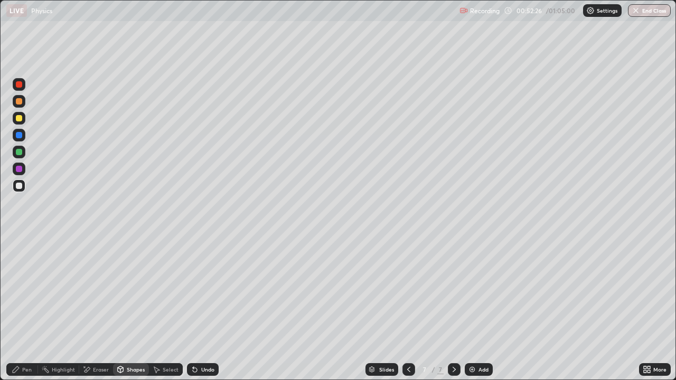
click at [20, 156] on div at bounding box center [19, 152] width 13 height 13
click at [171, 313] on div "Select" at bounding box center [171, 369] width 16 height 5
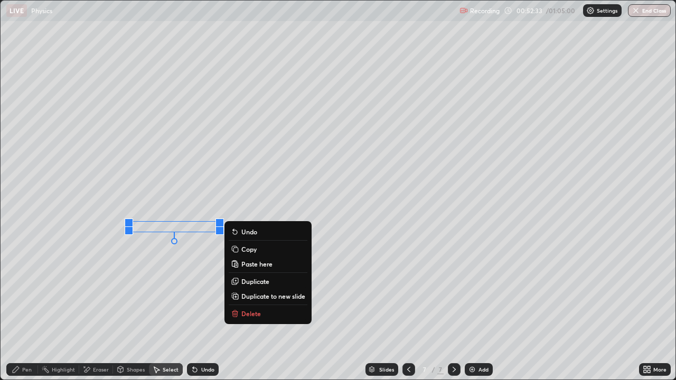
click at [257, 284] on p "Duplicate" at bounding box center [255, 281] width 28 height 8
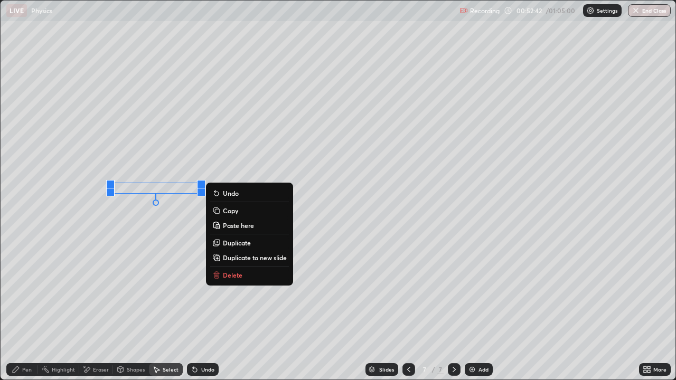
click at [168, 276] on div "0 ° Undo Copy Paste here Duplicate Duplicate to new slide Delete" at bounding box center [338, 190] width 675 height 379
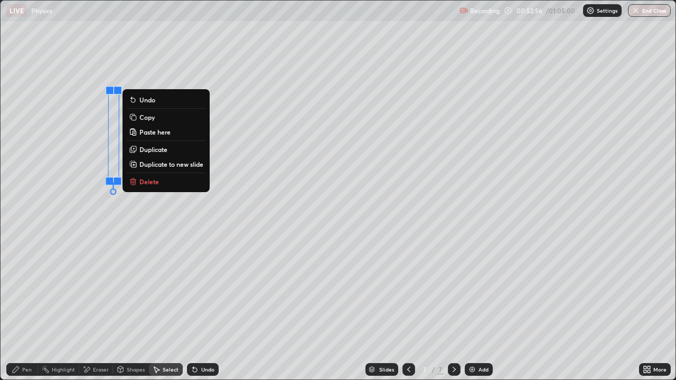
click at [126, 251] on div "90 ° Undo Copy Paste here Duplicate Duplicate to new slide Delete" at bounding box center [338, 190] width 675 height 379
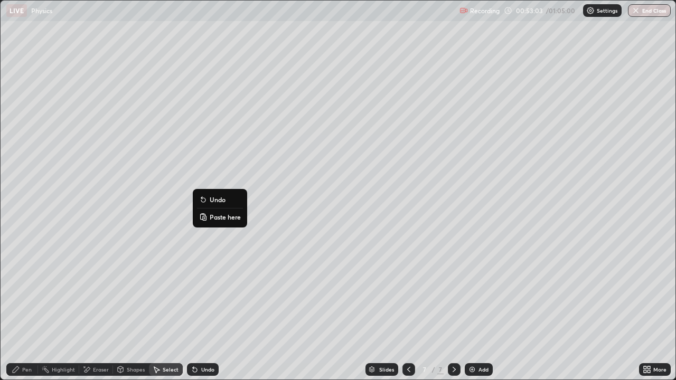
click at [161, 224] on div "0 ° Undo Copy Paste here Duplicate Duplicate to new slide Delete" at bounding box center [338, 190] width 675 height 379
click at [21, 313] on div "Pen" at bounding box center [22, 369] width 32 height 13
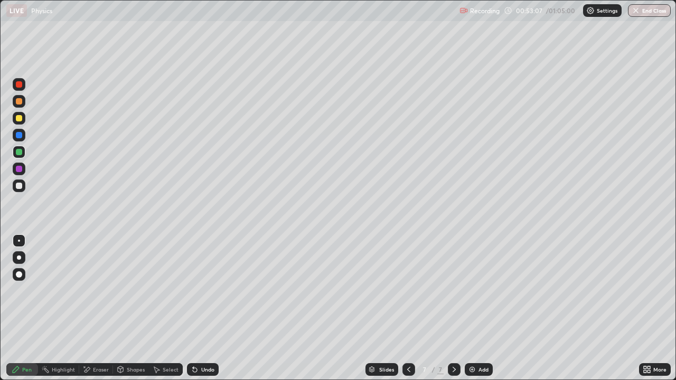
click at [19, 241] on div at bounding box center [19, 241] width 2 height 2
click at [127, 313] on div "Shapes" at bounding box center [136, 369] width 18 height 5
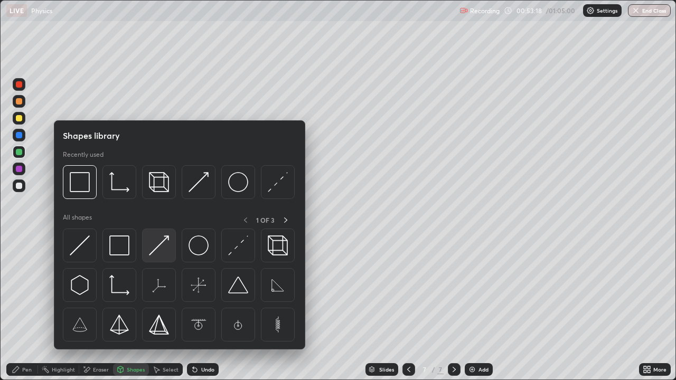
click at [156, 247] on img at bounding box center [159, 245] width 20 height 20
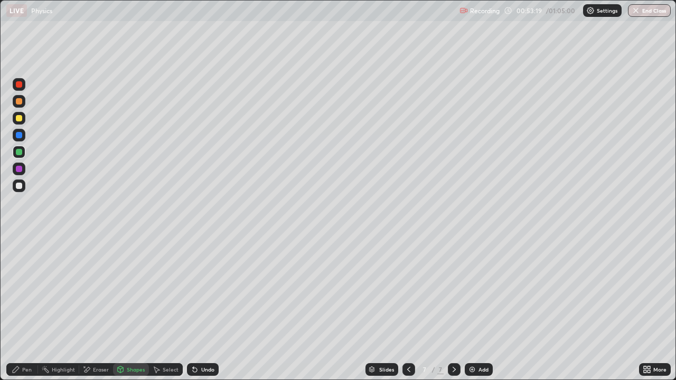
click at [20, 186] on div at bounding box center [19, 186] width 6 height 6
click at [27, 313] on div "Pen" at bounding box center [27, 369] width 10 height 5
click at [17, 120] on div at bounding box center [19, 118] width 6 height 6
click at [24, 313] on div at bounding box center [19, 295] width 17 height 127
click at [408, 313] on icon at bounding box center [408, 369] width 8 height 8
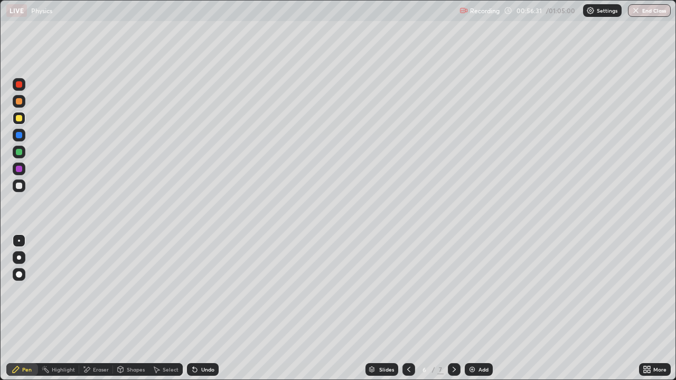
click at [453, 313] on icon at bounding box center [453, 369] width 3 height 5
click at [128, 313] on div "Shapes" at bounding box center [131, 369] width 36 height 13
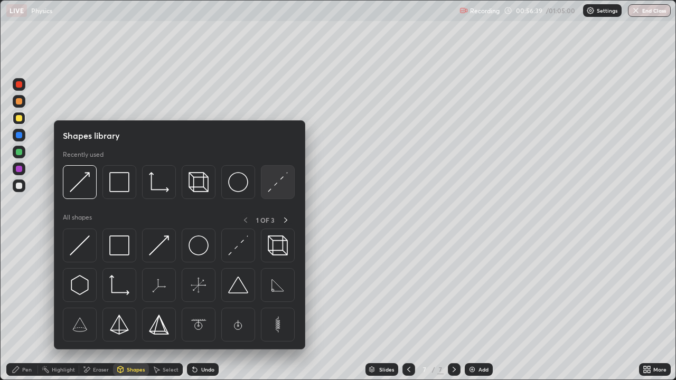
click at [276, 192] on img at bounding box center [278, 182] width 20 height 20
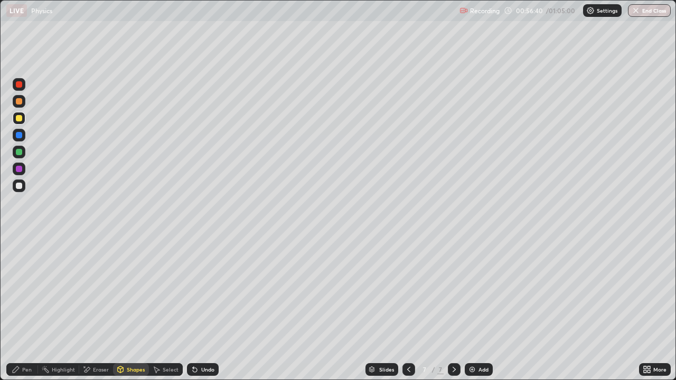
click at [19, 85] on div at bounding box center [19, 84] width 6 height 6
click at [22, 313] on div "Pen" at bounding box center [22, 369] width 32 height 13
click at [143, 313] on div "Shapes" at bounding box center [136, 369] width 18 height 5
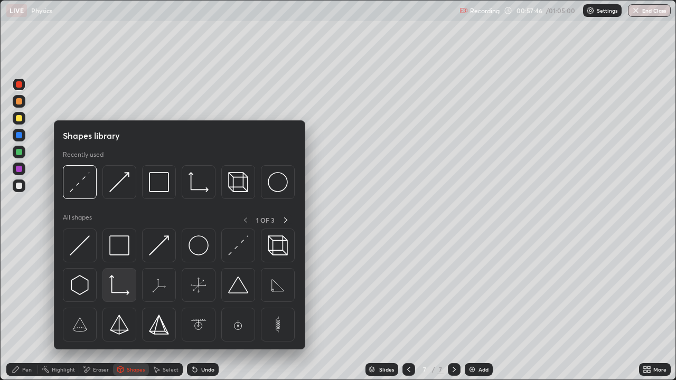
click at [119, 288] on img at bounding box center [119, 285] width 20 height 20
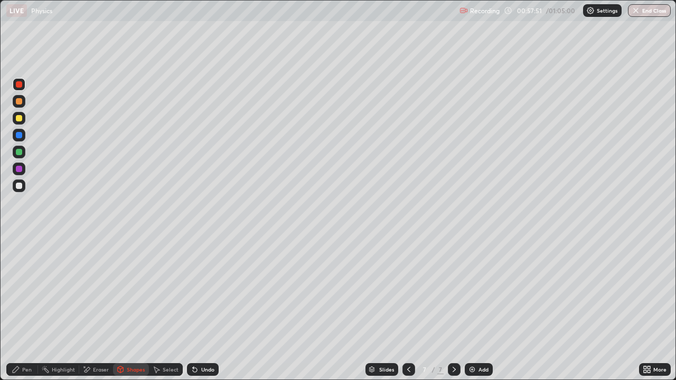
click at [140, 313] on div "Shapes" at bounding box center [136, 369] width 18 height 5
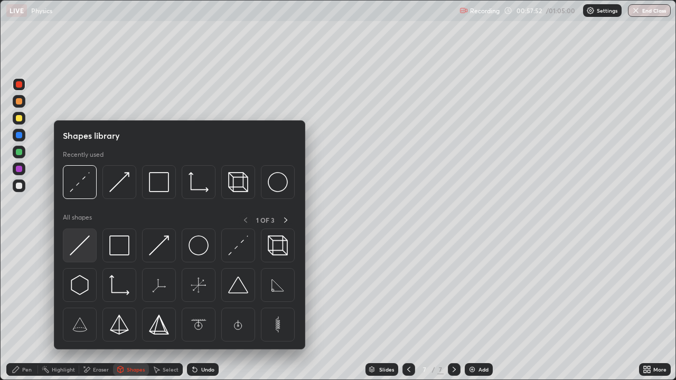
click at [80, 246] on img at bounding box center [80, 245] width 20 height 20
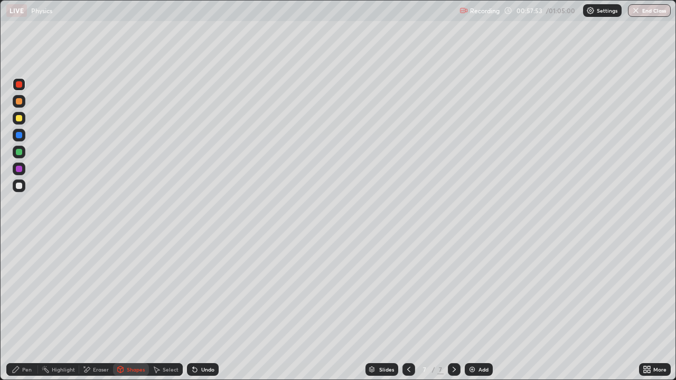
click at [18, 187] on div at bounding box center [19, 186] width 6 height 6
click at [22, 313] on div "Pen" at bounding box center [27, 369] width 10 height 5
click at [201, 313] on div "Undo" at bounding box center [207, 369] width 13 height 5
click at [202, 313] on div "Undo" at bounding box center [207, 369] width 13 height 5
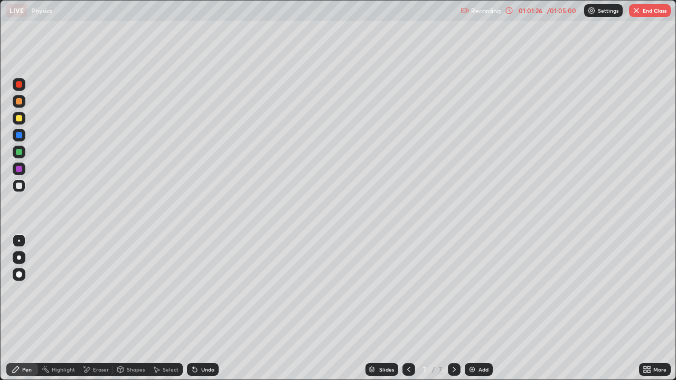
click at [488, 313] on div "Add" at bounding box center [479, 369] width 28 height 13
click at [127, 313] on div "Shapes" at bounding box center [136, 369] width 18 height 5
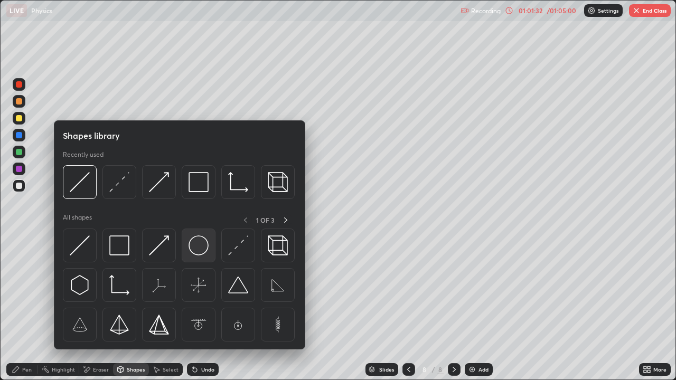
click at [203, 251] on img at bounding box center [198, 245] width 20 height 20
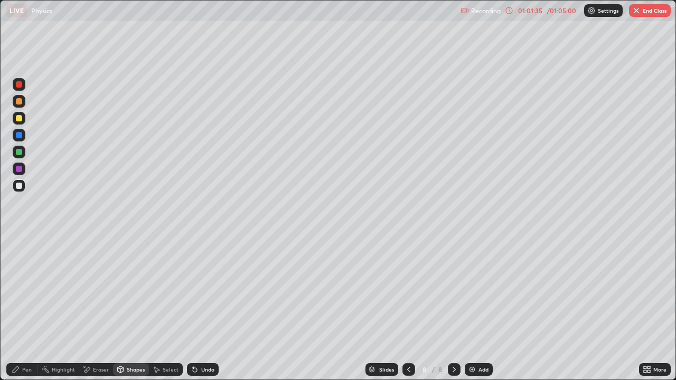
click at [133, 313] on div "Shapes" at bounding box center [136, 369] width 18 height 5
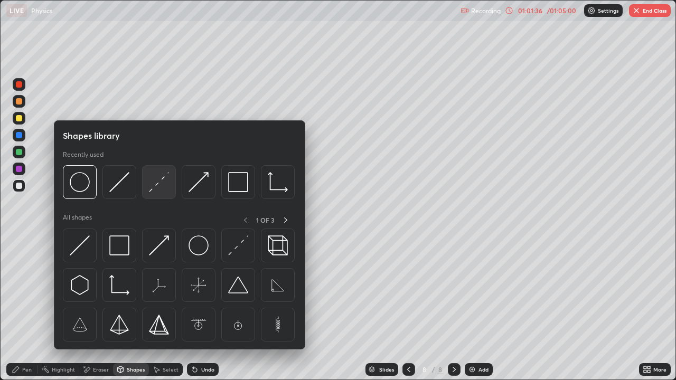
click at [156, 186] on img at bounding box center [159, 182] width 20 height 20
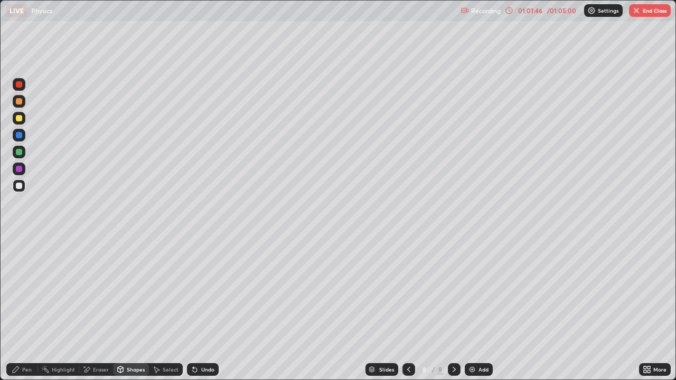
click at [100, 313] on div "Eraser" at bounding box center [101, 369] width 16 height 5
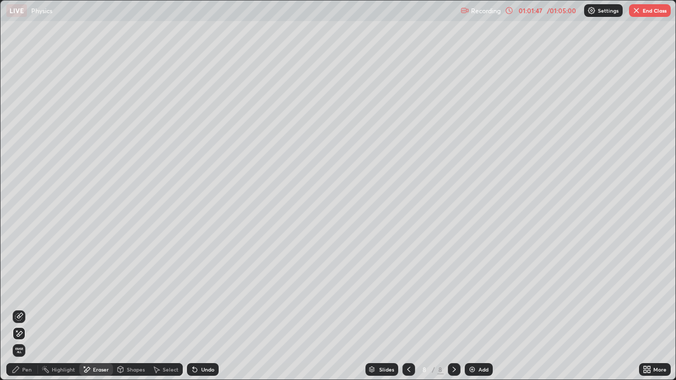
click at [20, 313] on icon at bounding box center [20, 315] width 6 height 5
click at [30, 313] on div "Pen" at bounding box center [27, 369] width 10 height 5
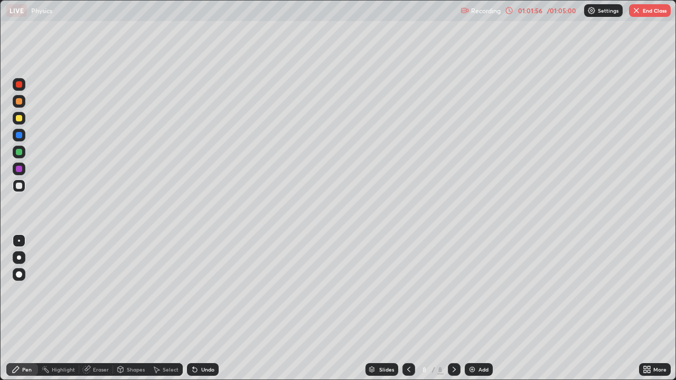
click at [18, 154] on div at bounding box center [19, 152] width 6 height 6
click at [136, 313] on div "Shapes" at bounding box center [136, 369] width 18 height 5
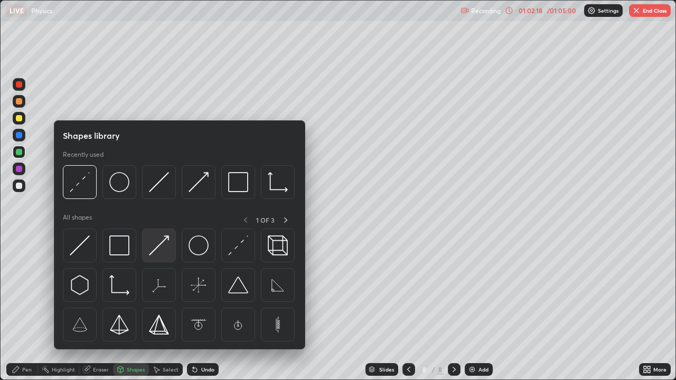
click at [161, 245] on img at bounding box center [159, 245] width 20 height 20
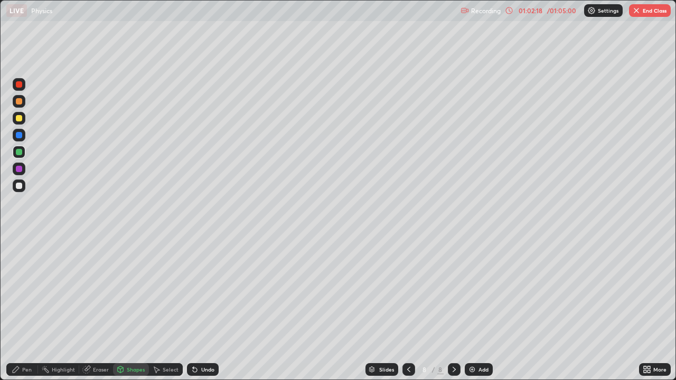
click at [18, 185] on div at bounding box center [19, 186] width 6 height 6
click at [19, 119] on div at bounding box center [19, 118] width 6 height 6
click at [19, 313] on div "Pen" at bounding box center [22, 369] width 32 height 13
click at [17, 187] on div at bounding box center [19, 186] width 6 height 6
click at [130, 313] on div "Shapes" at bounding box center [136, 369] width 18 height 5
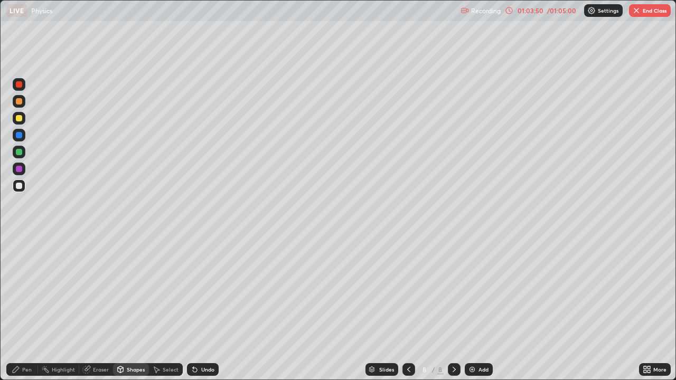
click at [203, 313] on div "Undo" at bounding box center [207, 369] width 13 height 5
click at [168, 313] on div "Select" at bounding box center [171, 369] width 16 height 5
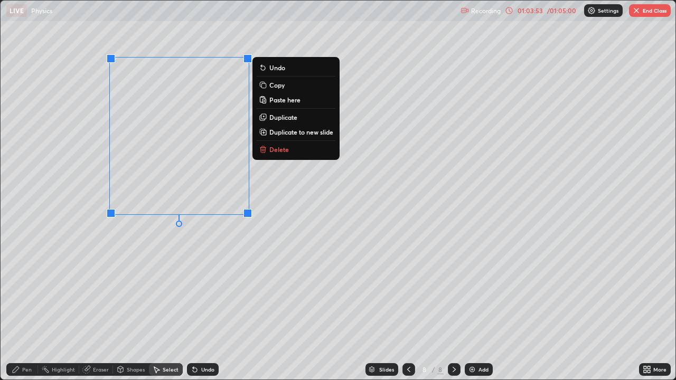
click at [284, 117] on p "Duplicate" at bounding box center [283, 117] width 28 height 8
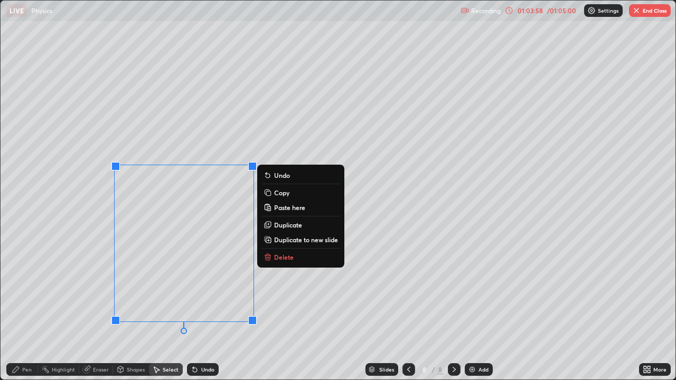
click at [127, 313] on div "Shapes" at bounding box center [136, 369] width 18 height 5
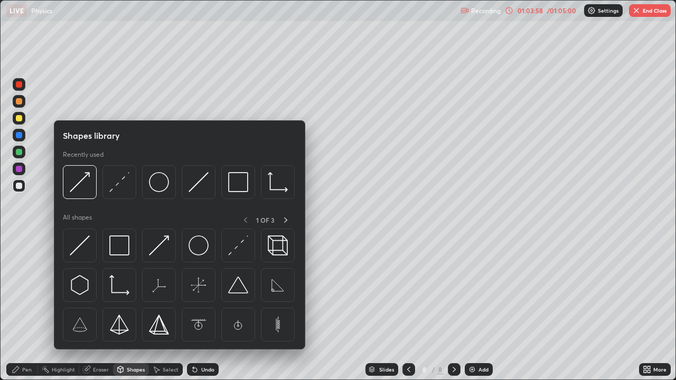
click at [98, 313] on div "Eraser" at bounding box center [101, 369] width 16 height 5
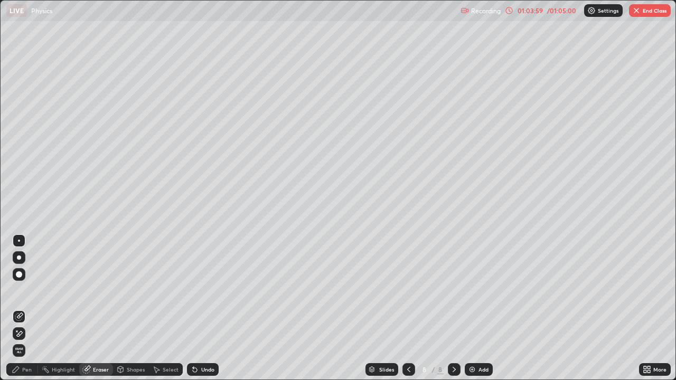
click at [122, 313] on icon at bounding box center [121, 369] width 6 height 6
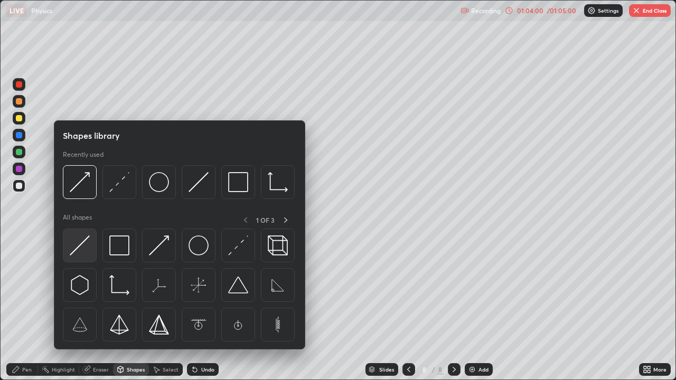
click at [84, 247] on img at bounding box center [80, 245] width 20 height 20
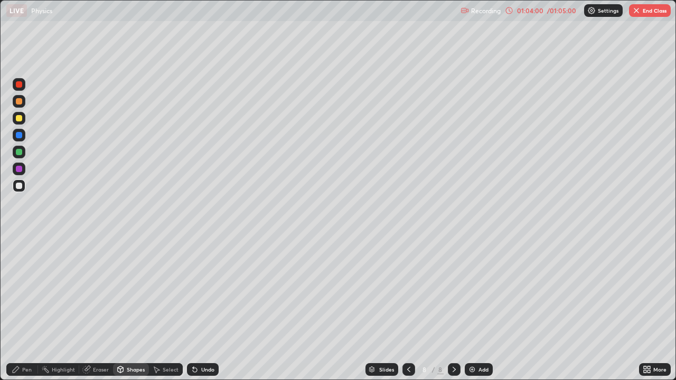
click at [20, 188] on div at bounding box center [19, 186] width 6 height 6
click at [135, 313] on div "Shapes" at bounding box center [131, 369] width 36 height 13
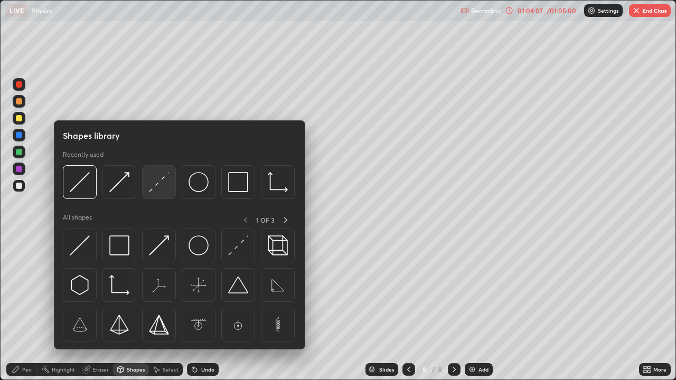
click at [154, 185] on img at bounding box center [159, 182] width 20 height 20
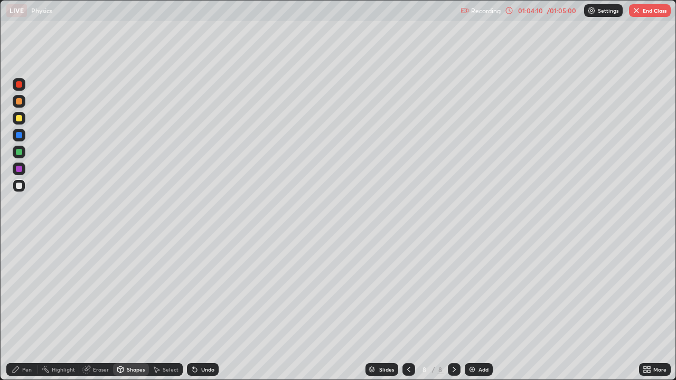
click at [19, 313] on div "Pen" at bounding box center [22, 369] width 32 height 13
click at [168, 313] on div "Select" at bounding box center [171, 369] width 16 height 5
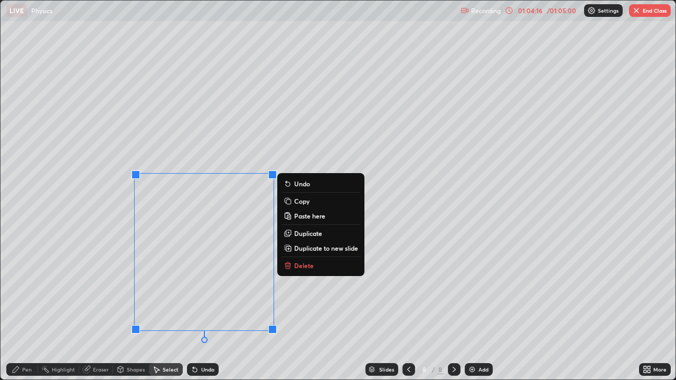
click at [22, 313] on div "Pen" at bounding box center [22, 369] width 32 height 13
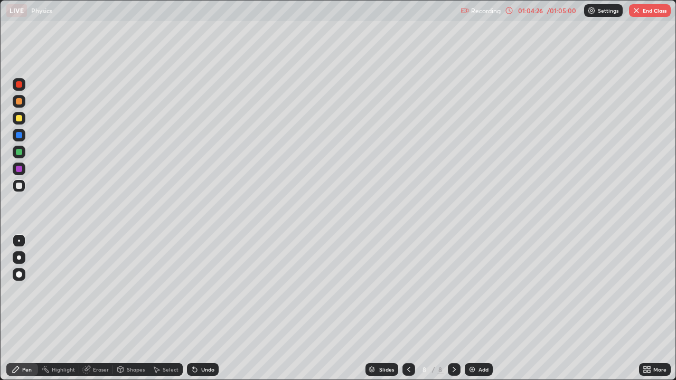
click at [132, 313] on div "Shapes" at bounding box center [136, 369] width 18 height 5
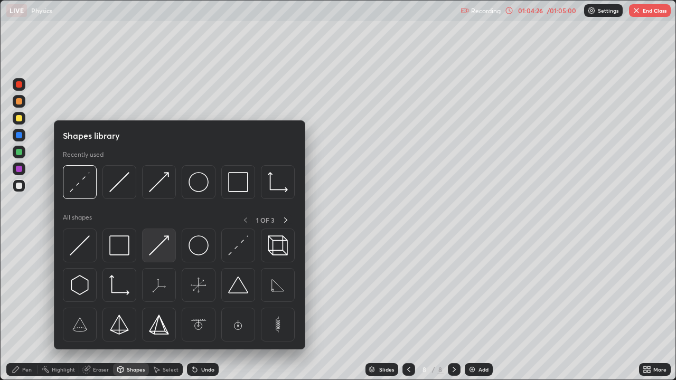
click at [157, 243] on img at bounding box center [159, 245] width 20 height 20
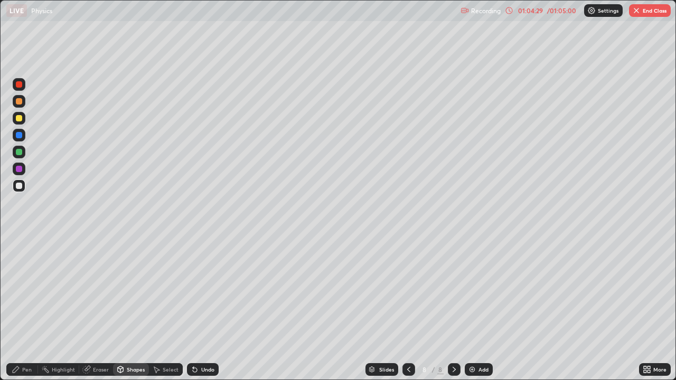
click at [14, 313] on div "Pen" at bounding box center [22, 369] width 32 height 13
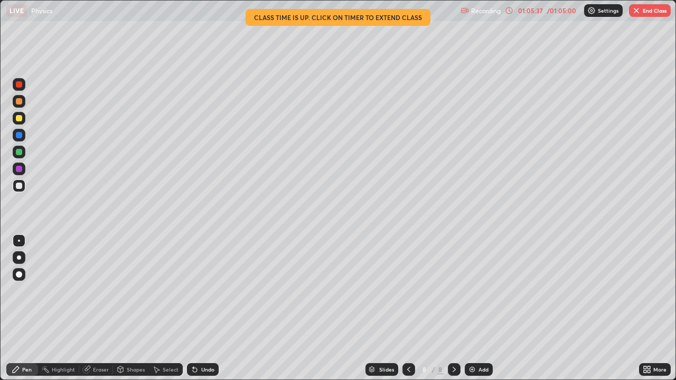
click at [412, 313] on div at bounding box center [408, 369] width 13 height 13
click at [453, 313] on icon at bounding box center [454, 369] width 8 height 8
click at [23, 185] on div at bounding box center [19, 186] width 13 height 13
click at [650, 11] on button "End Class" at bounding box center [650, 10] width 42 height 13
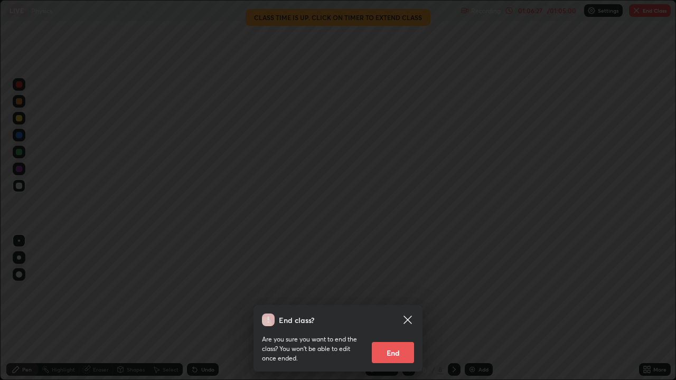
click at [540, 232] on div "End class? Are you sure you want to end the class? You won’t be able to edit on…" at bounding box center [338, 190] width 676 height 380
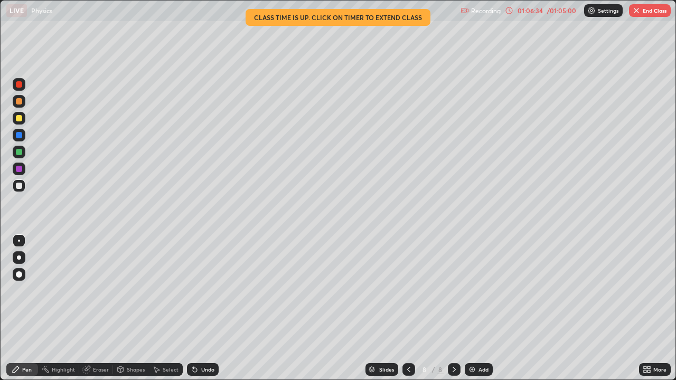
click at [653, 12] on button "End Class" at bounding box center [650, 10] width 42 height 13
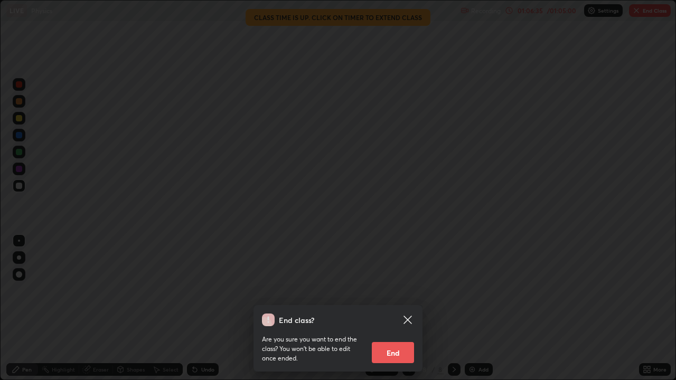
click at [404, 313] on button "End" at bounding box center [393, 352] width 42 height 21
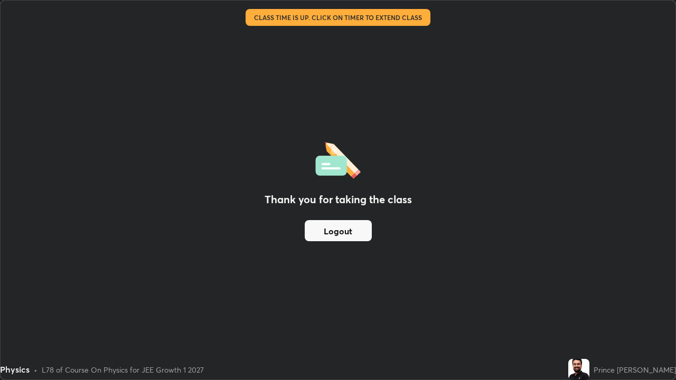
click at [359, 227] on button "Logout" at bounding box center [338, 230] width 67 height 21
